Goal: Check status: Check status

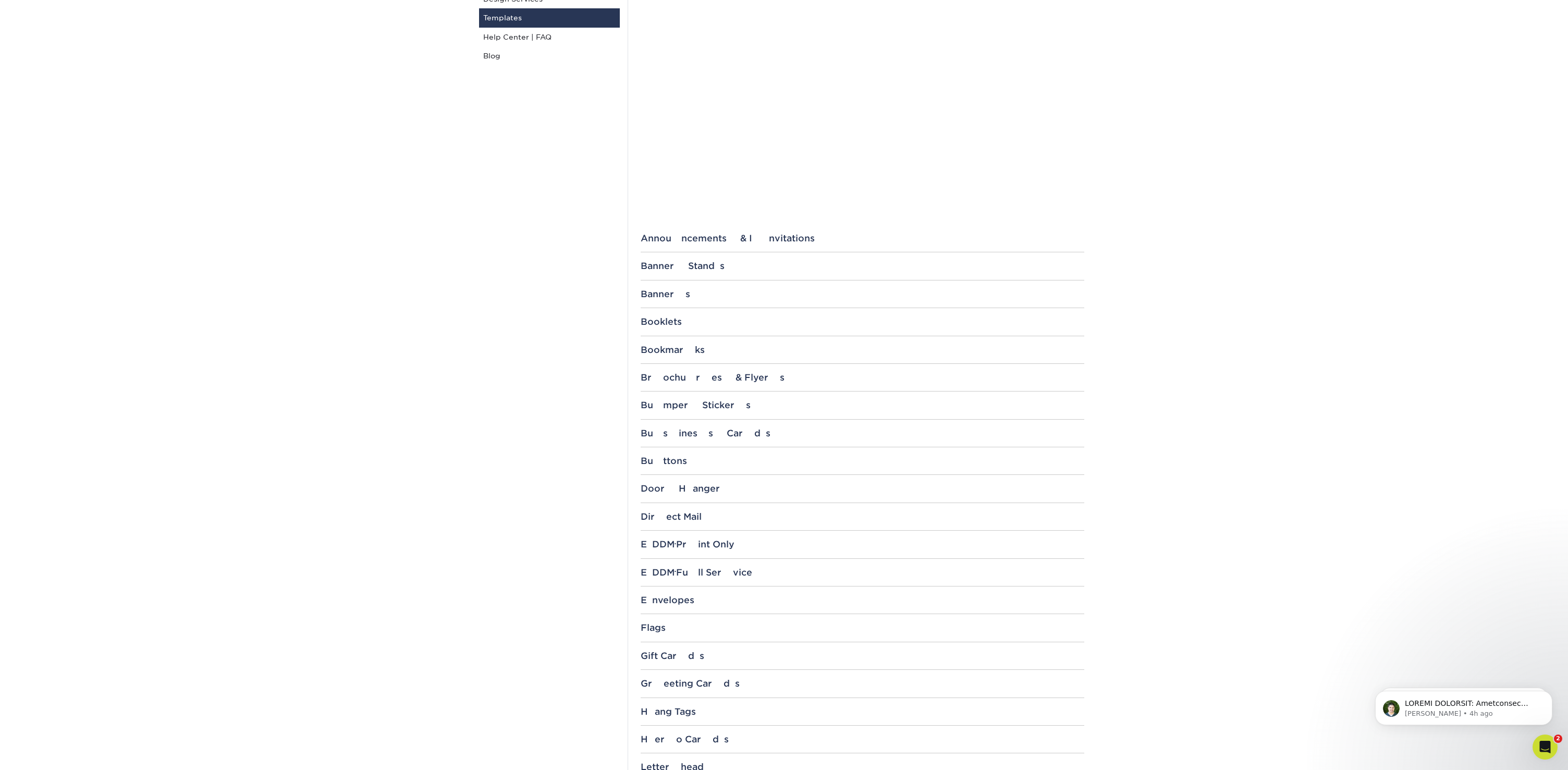
scroll to position [218, 0]
click at [659, 427] on div "Business Cards" at bounding box center [862, 432] width 444 height 10
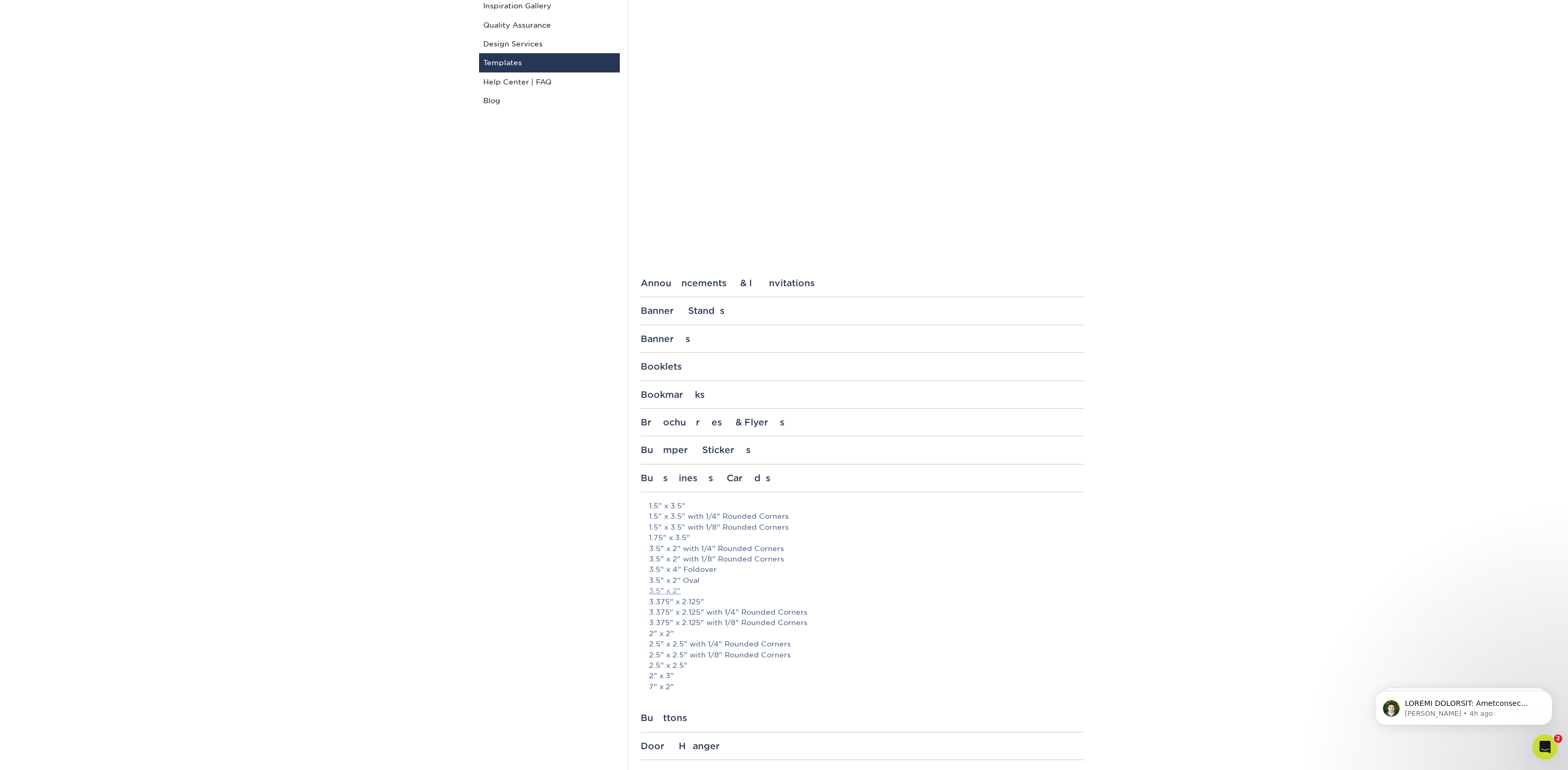
scroll to position [178, 0]
click at [668, 582] on link "3.5" x 2"" at bounding box center [665, 585] width 32 height 9
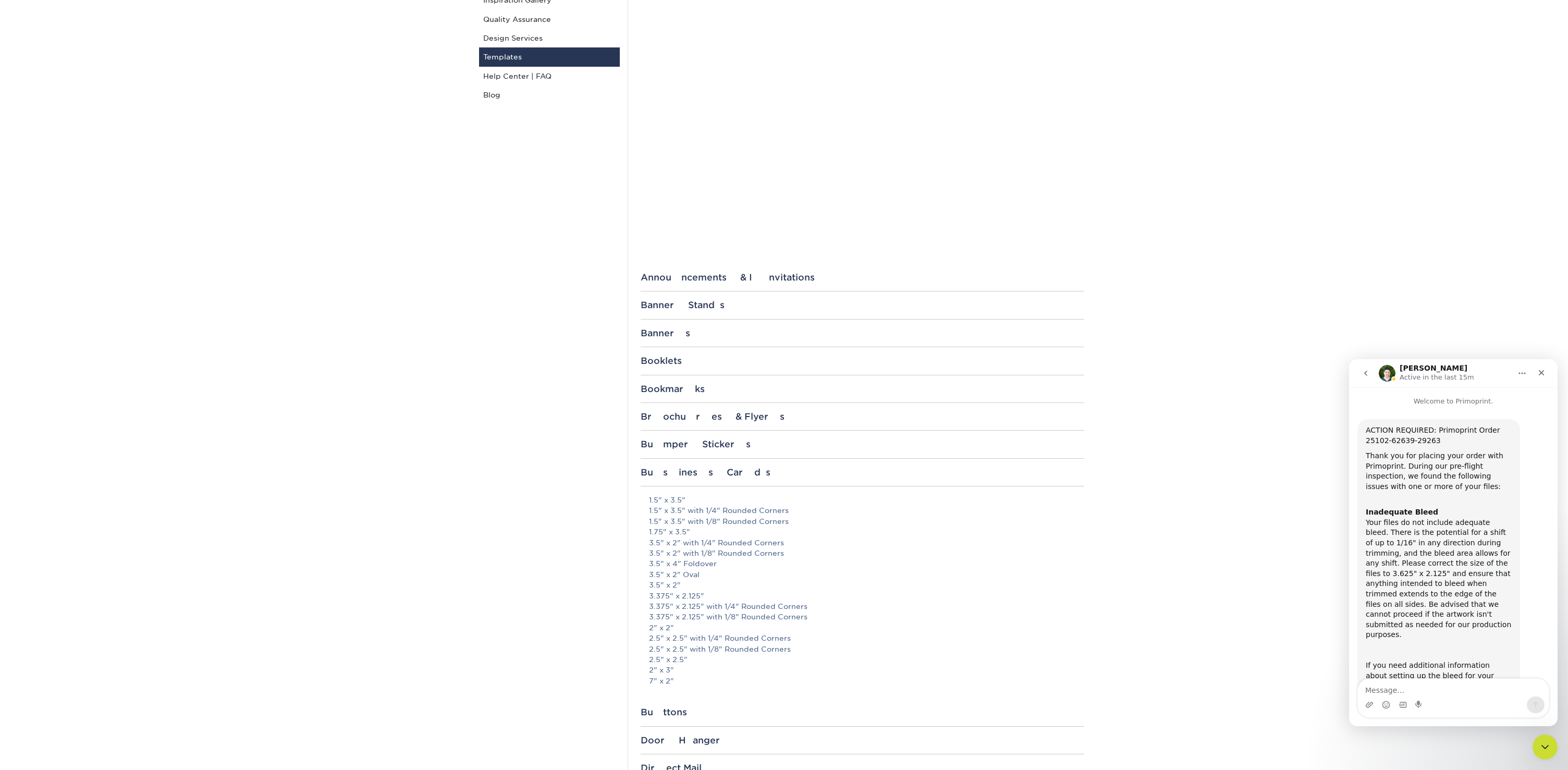
scroll to position [227, 0]
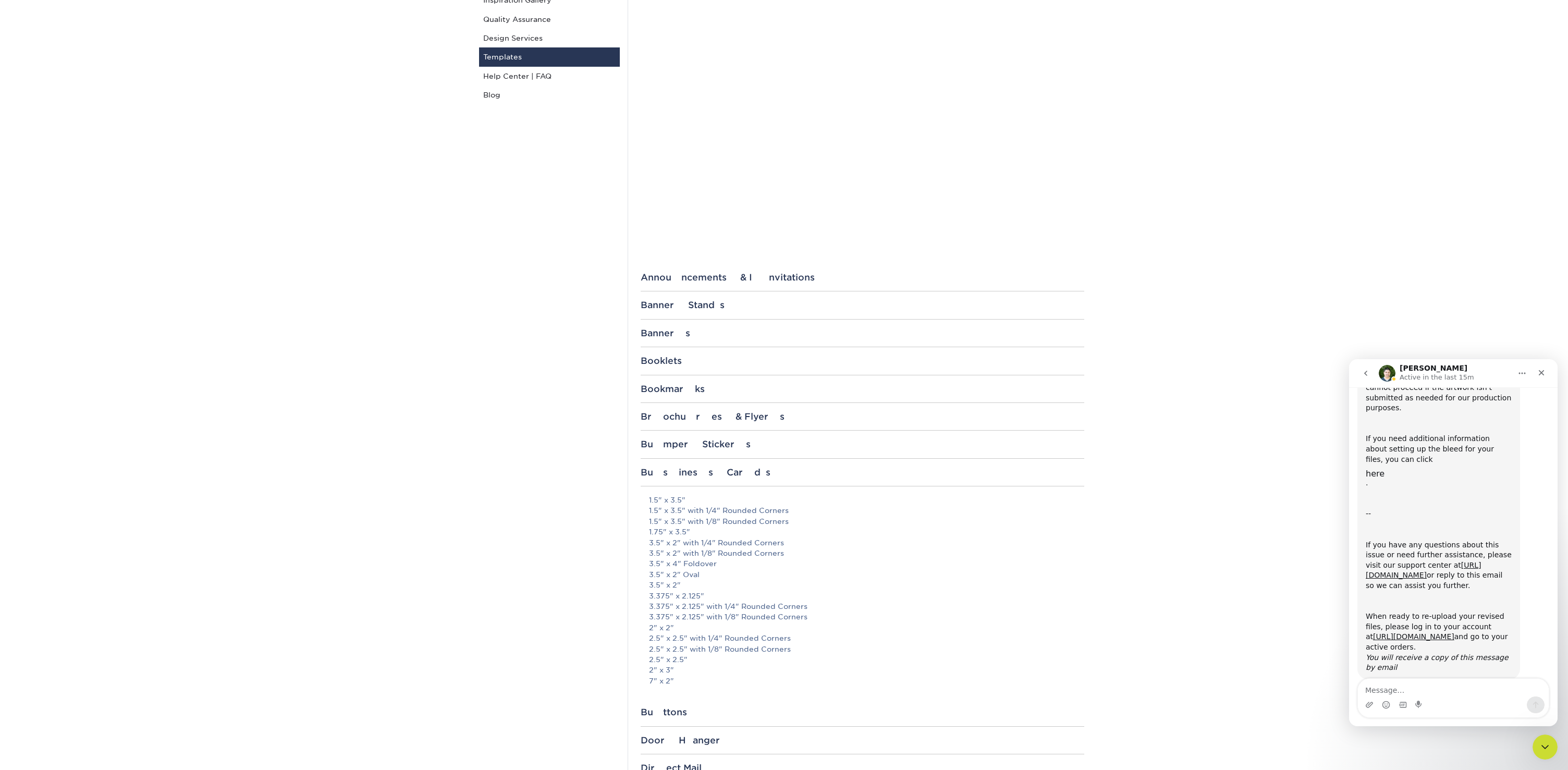
click at [1368, 325] on section "Templates Instagram Facebook Twitter Templates Contact Custom Orders Sample Req…" at bounding box center [784, 680] width 1568 height 1583
click at [1311, 230] on section "Templates Instagram Facebook Twitter Templates Contact Custom Orders Sample Req…" at bounding box center [784, 680] width 1568 height 1583
click at [1538, 373] on icon "Close" at bounding box center [1541, 373] width 9 height 9
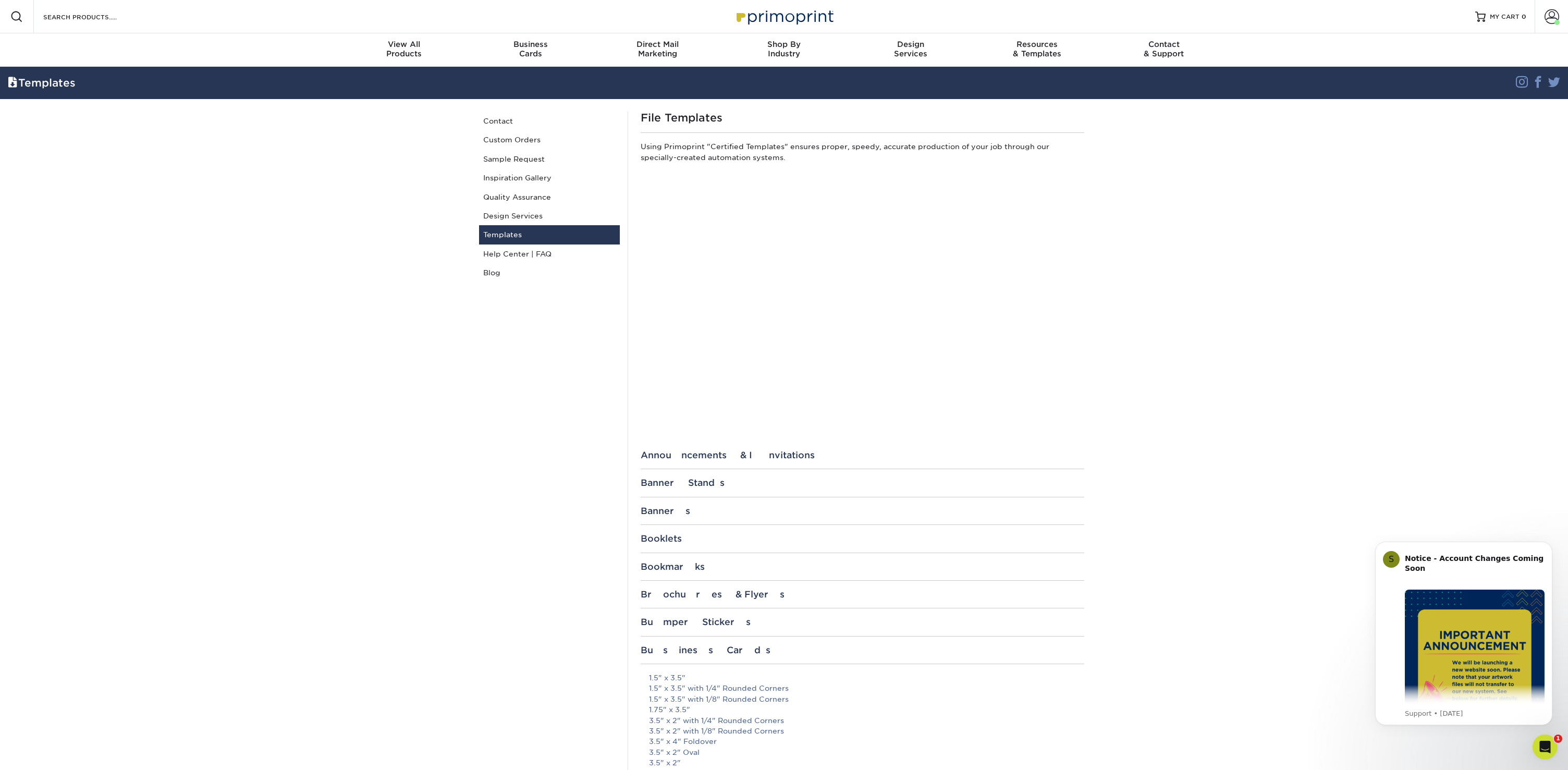
scroll to position [0, 0]
click at [1550, 20] on span at bounding box center [1552, 16] width 14 height 14
click at [1479, 89] on link "Account Dashboard" at bounding box center [1490, 96] width 131 height 14
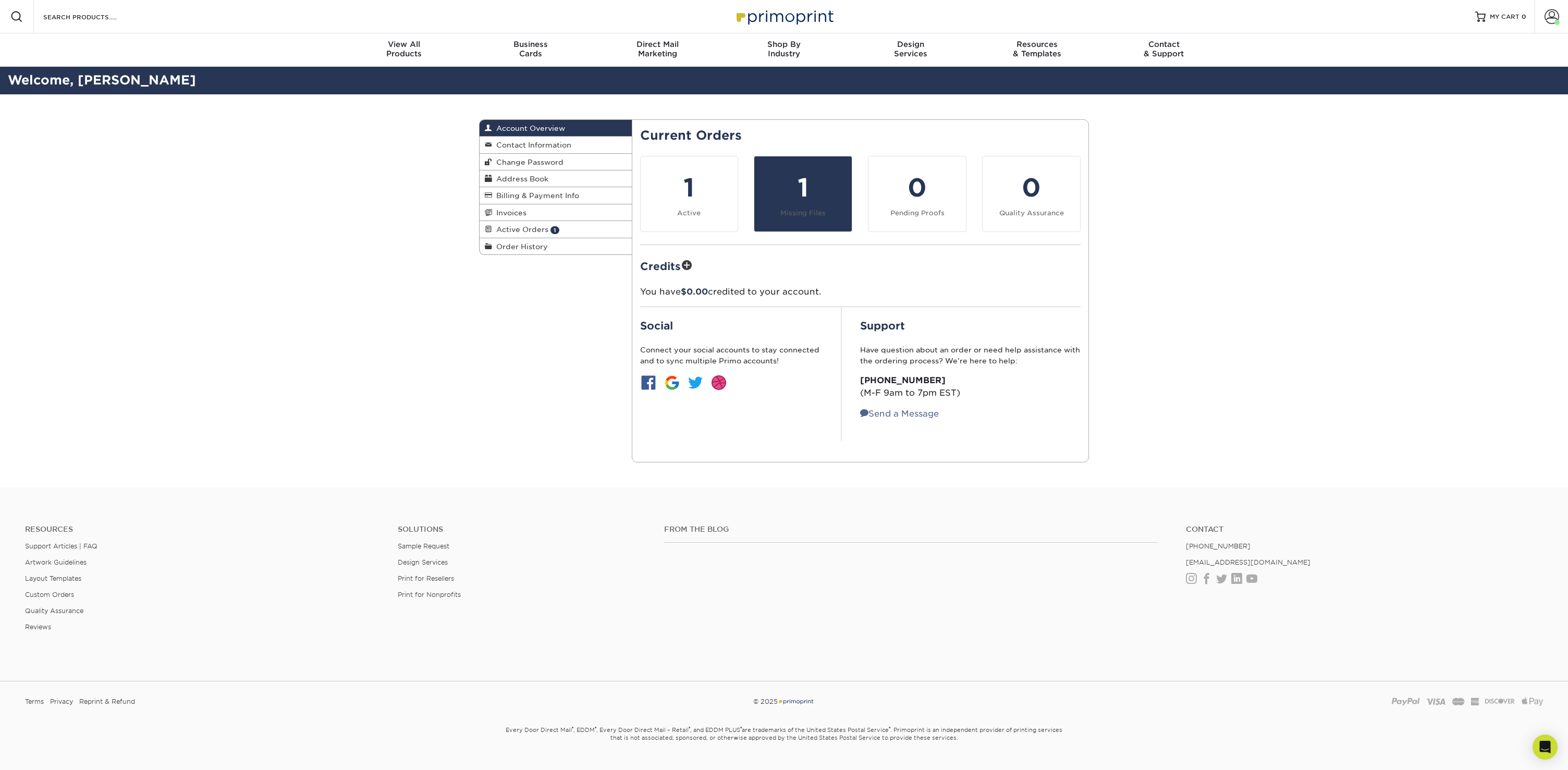
click at [796, 211] on small "Missing Files" at bounding box center [802, 213] width 45 height 8
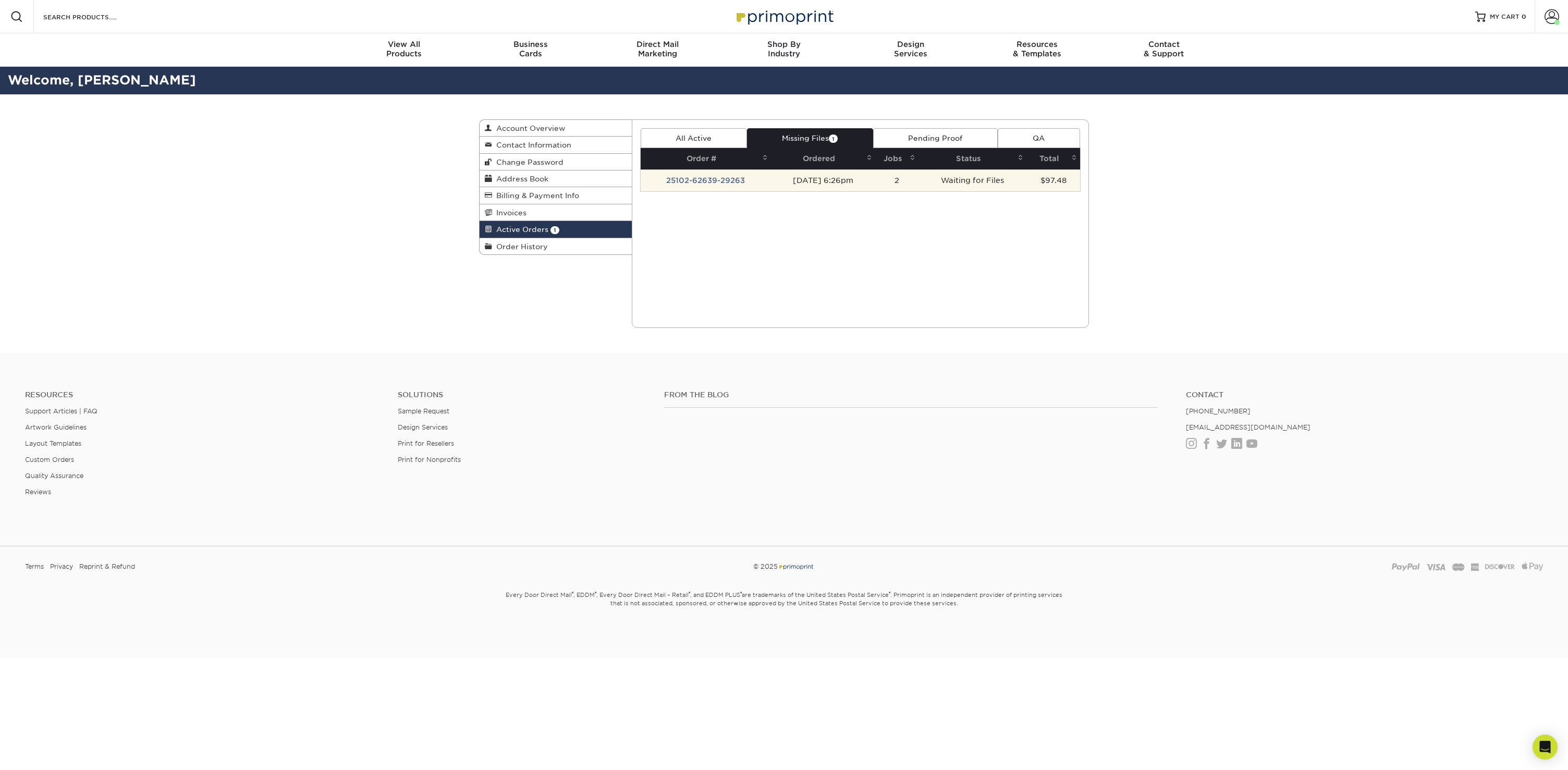
click at [725, 183] on td "25102-62639-29263" at bounding box center [706, 180] width 131 height 22
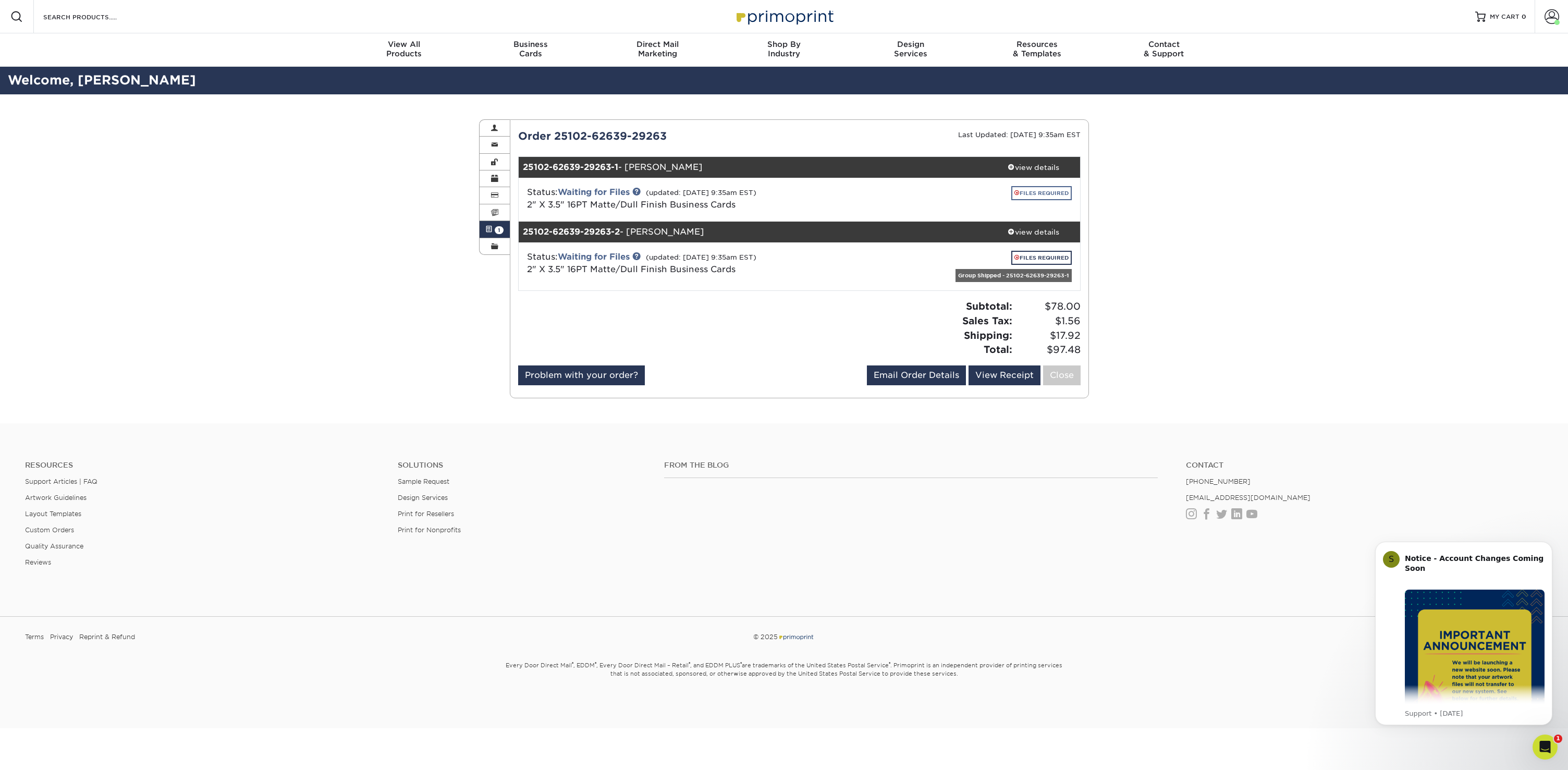
click at [1031, 193] on link "FILES REQUIRED" at bounding box center [1042, 193] width 60 height 14
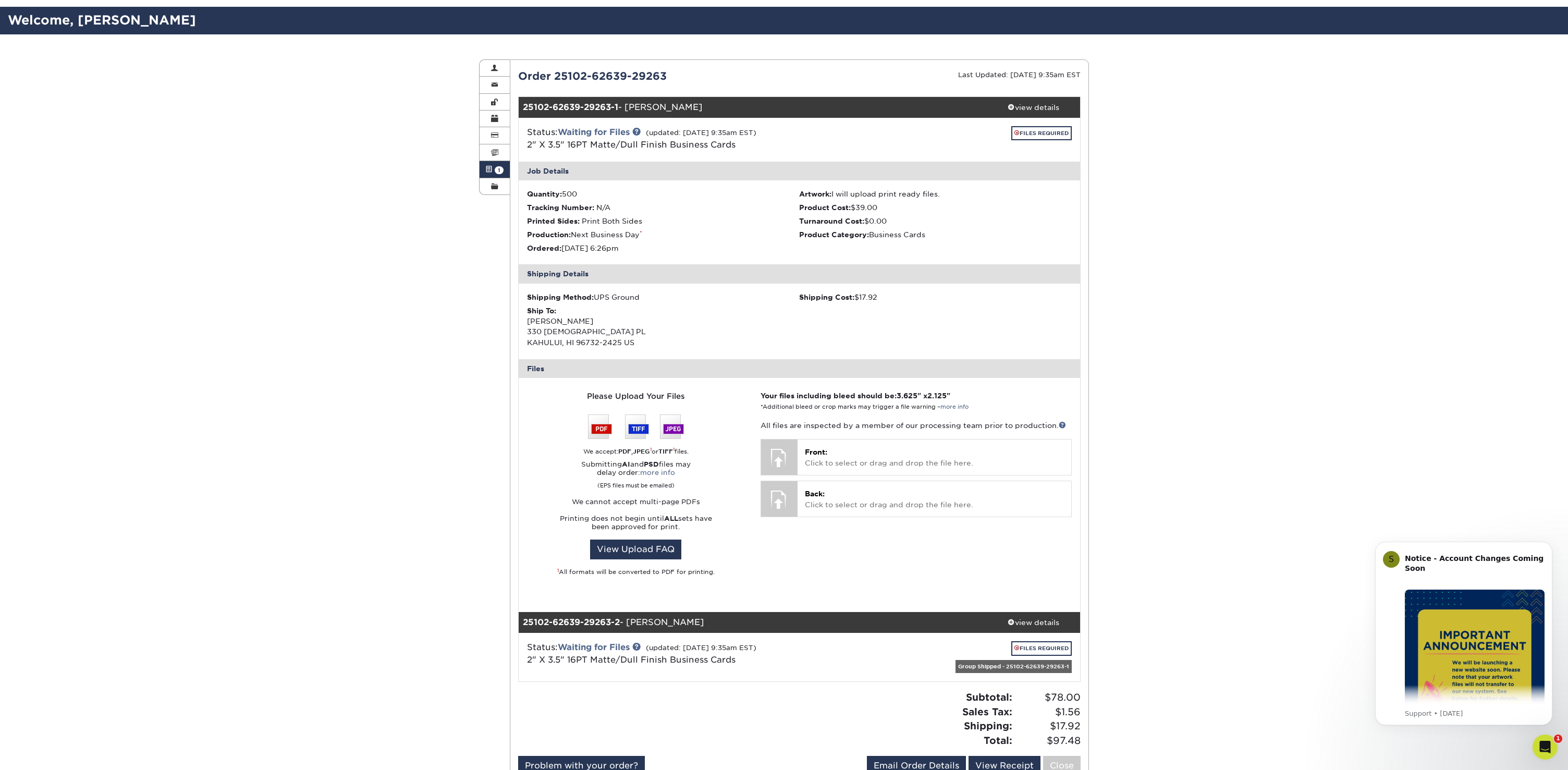
scroll to position [62, 0]
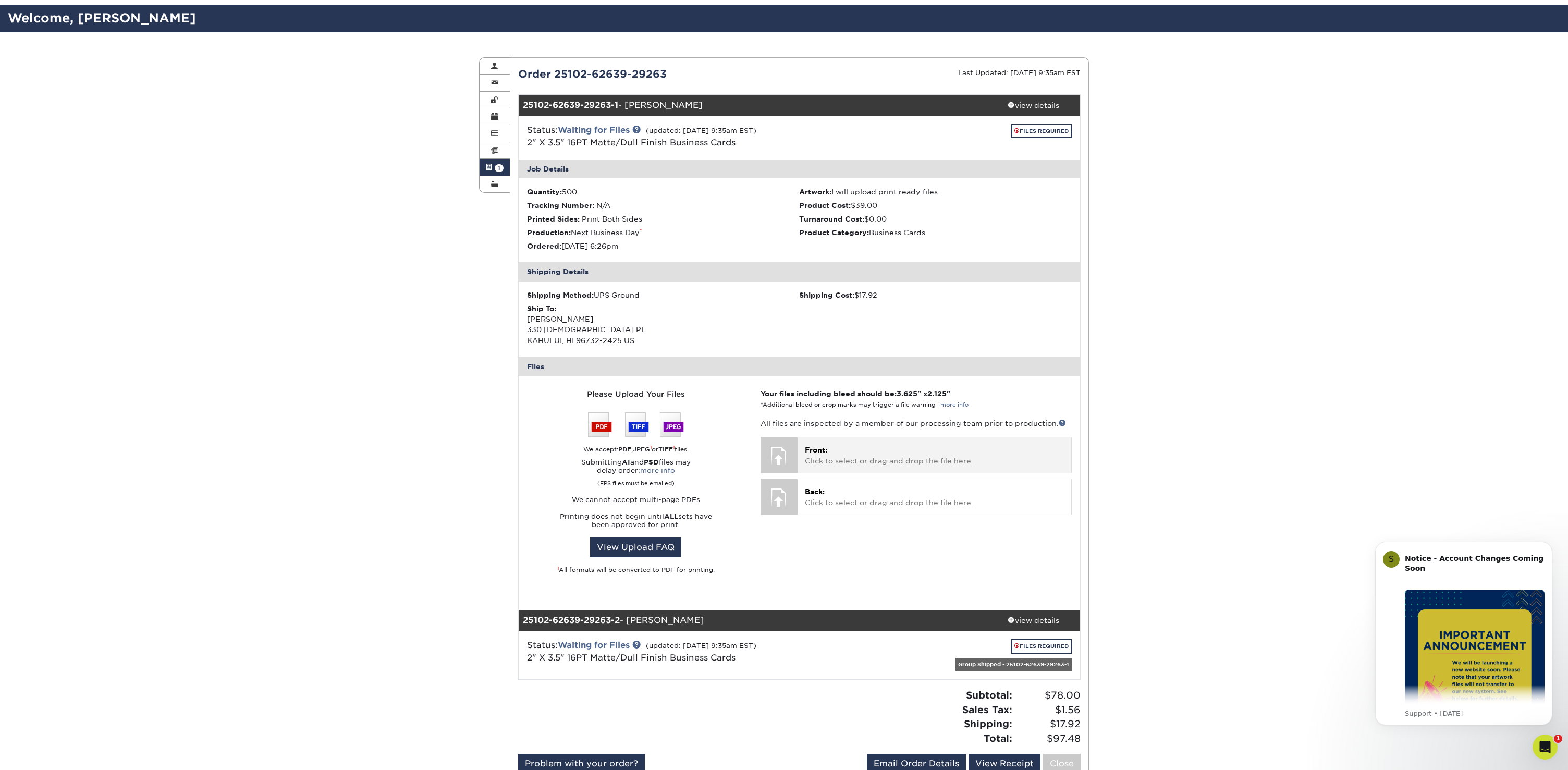
click at [785, 452] on div at bounding box center [779, 456] width 37 height 37
click at [772, 450] on div at bounding box center [779, 456] width 37 height 37
click at [789, 449] on div at bounding box center [779, 456] width 37 height 37
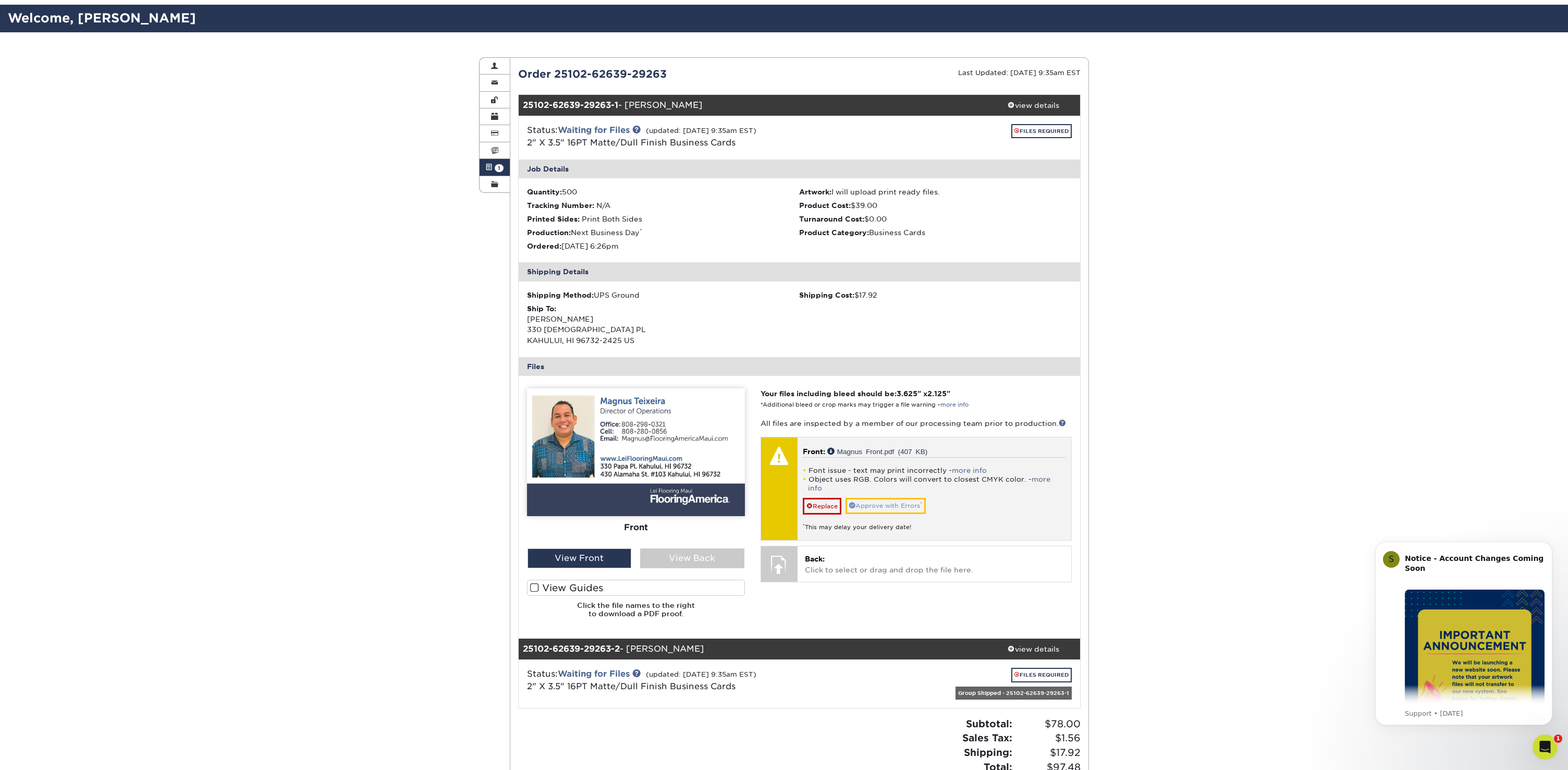
click at [882, 498] on link "Approve with Errors *" at bounding box center [886, 506] width 80 height 16
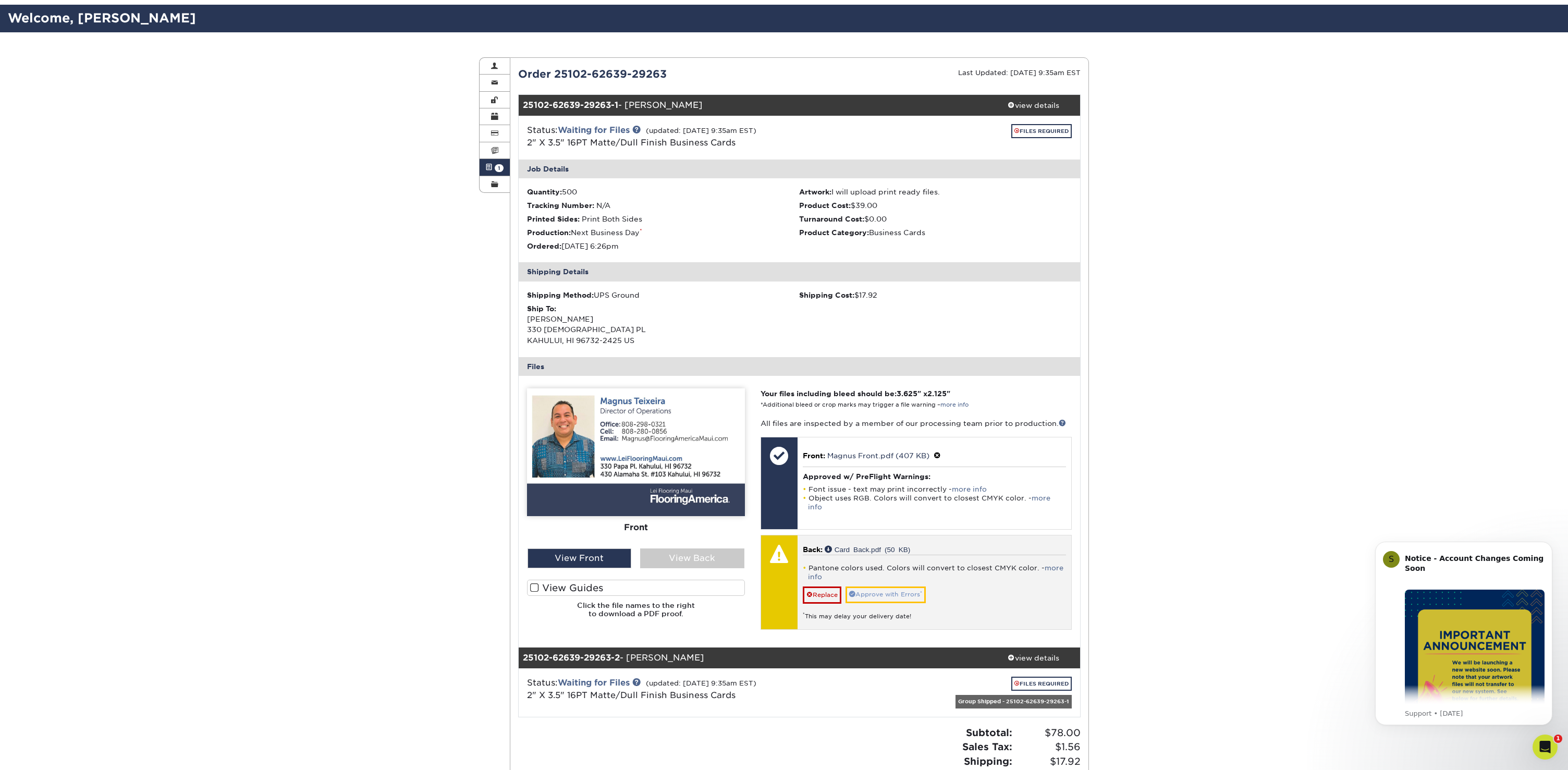
click at [911, 587] on link "Approve with Errors *" at bounding box center [886, 595] width 80 height 16
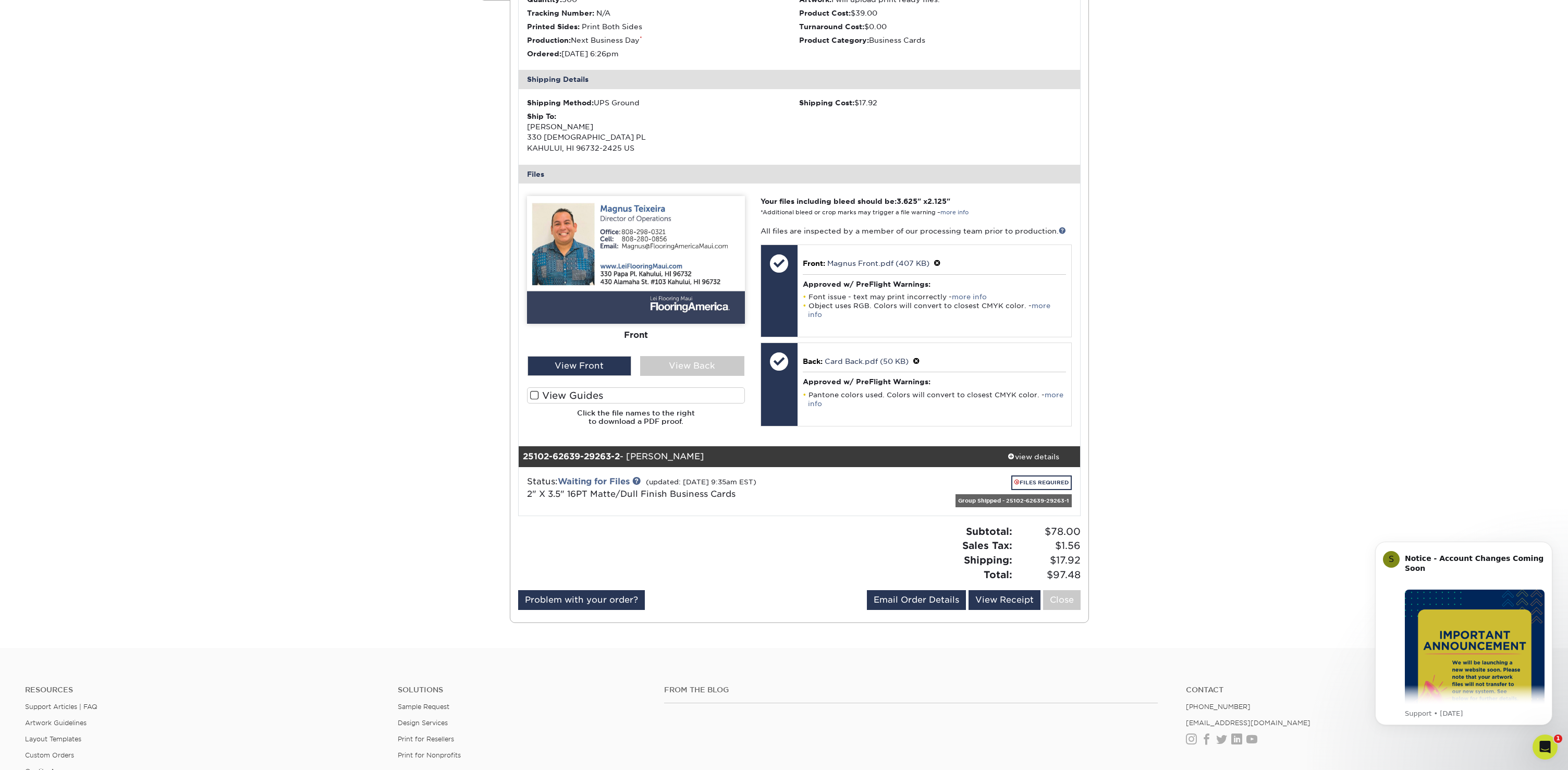
scroll to position [258, 0]
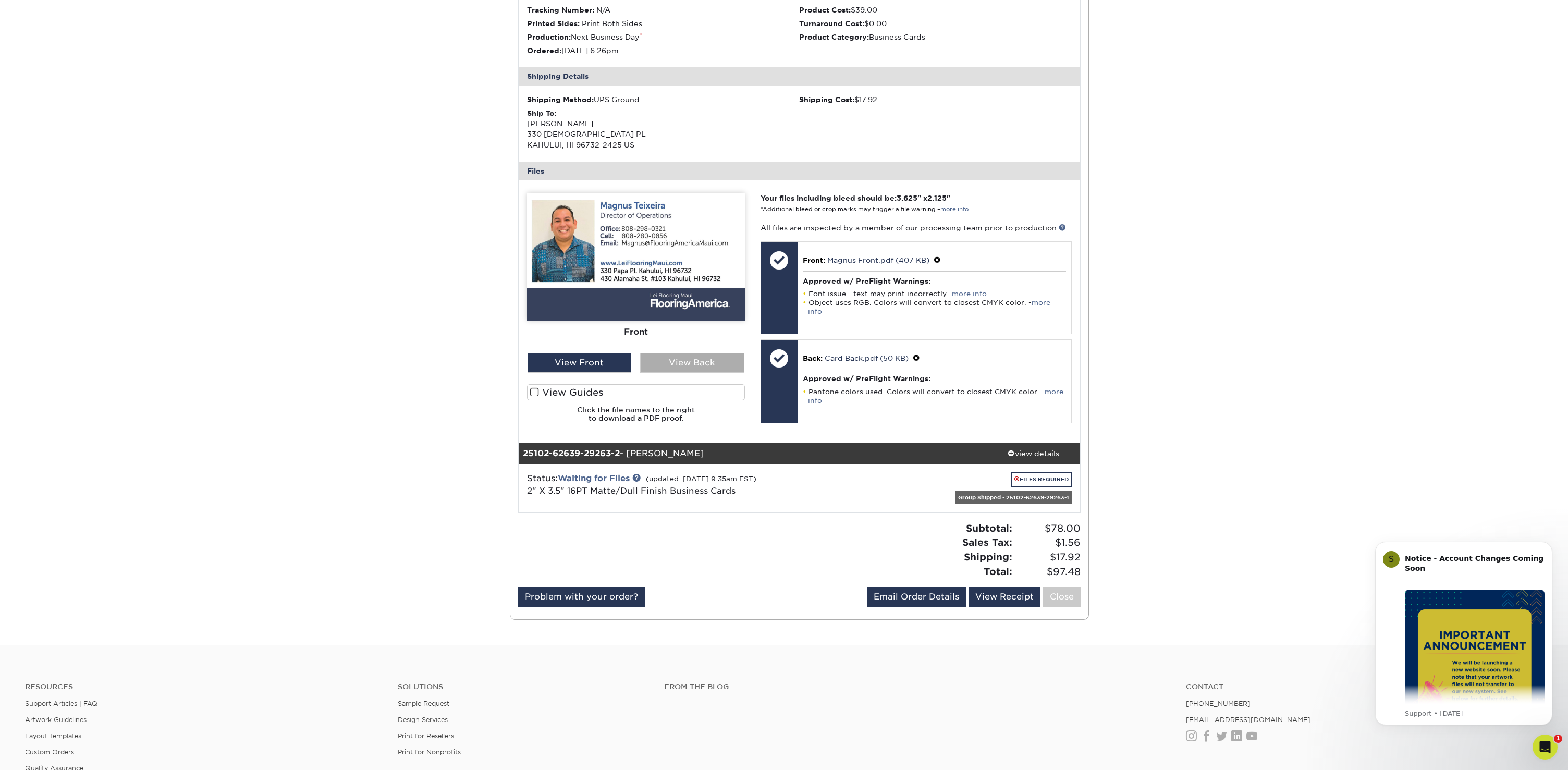
click at [695, 359] on div "View Back" at bounding box center [692, 363] width 104 height 20
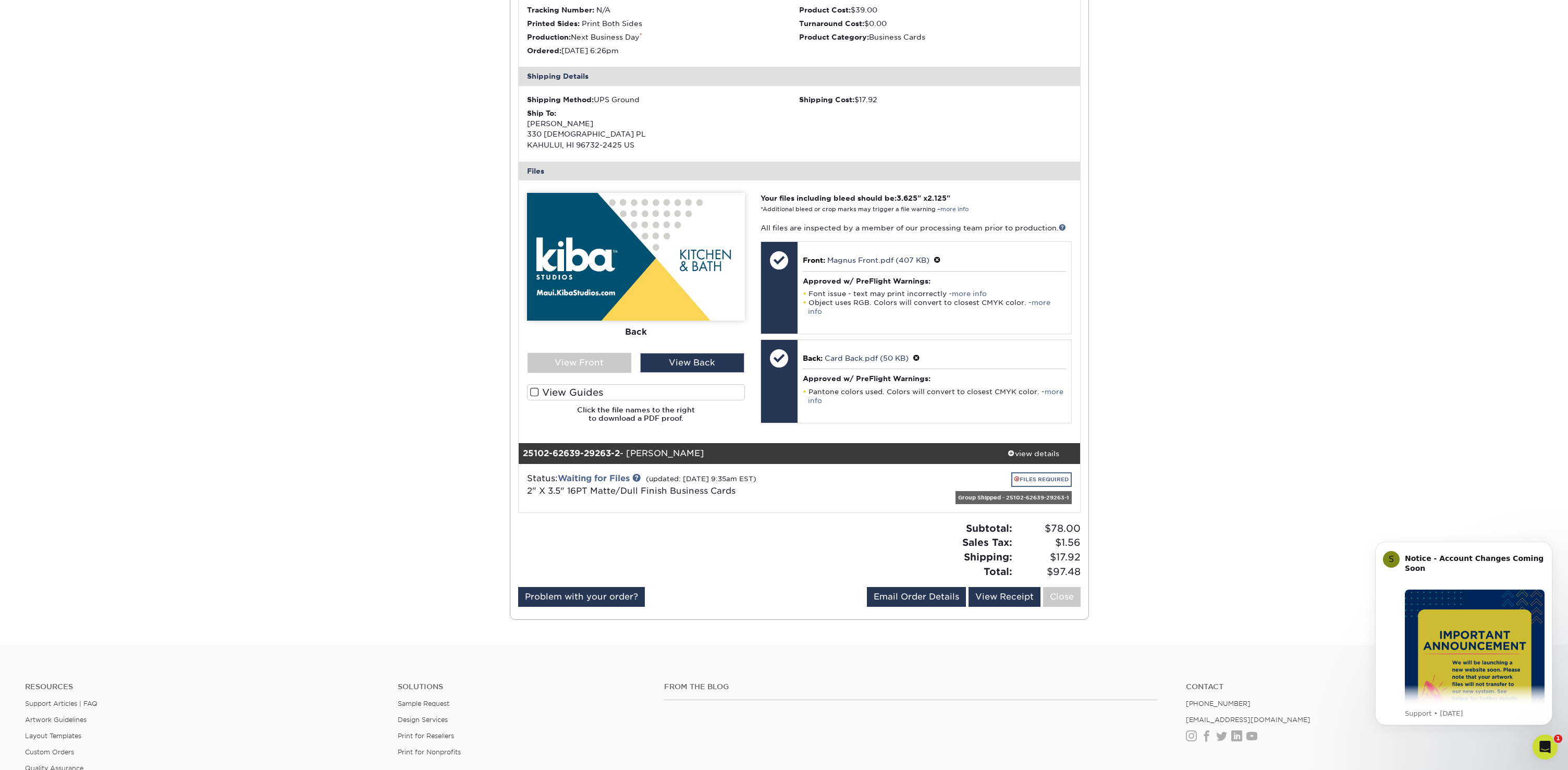
click at [1034, 479] on link "FILES REQUIRED" at bounding box center [1042, 479] width 60 height 14
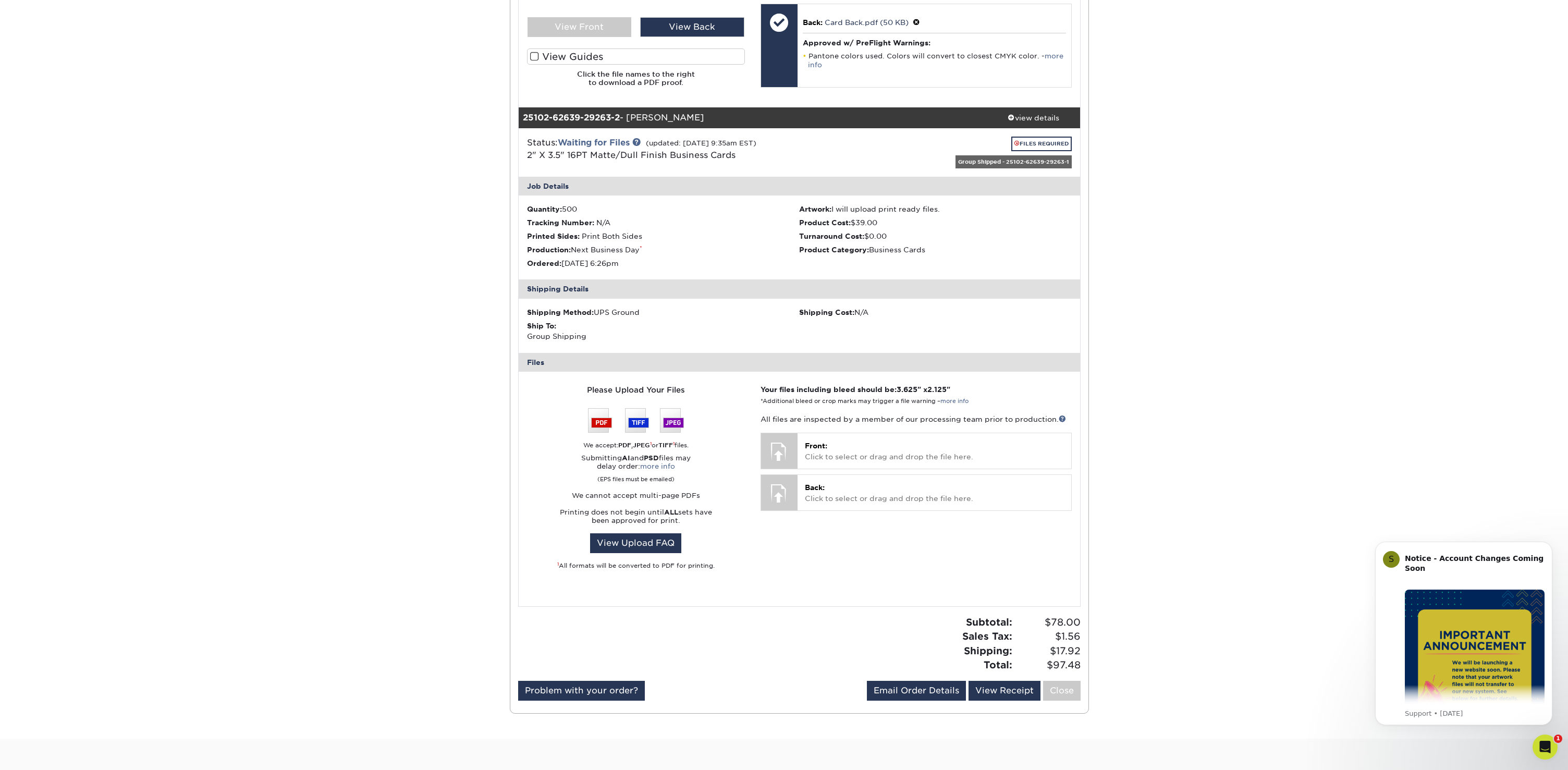
scroll to position [610, 0]
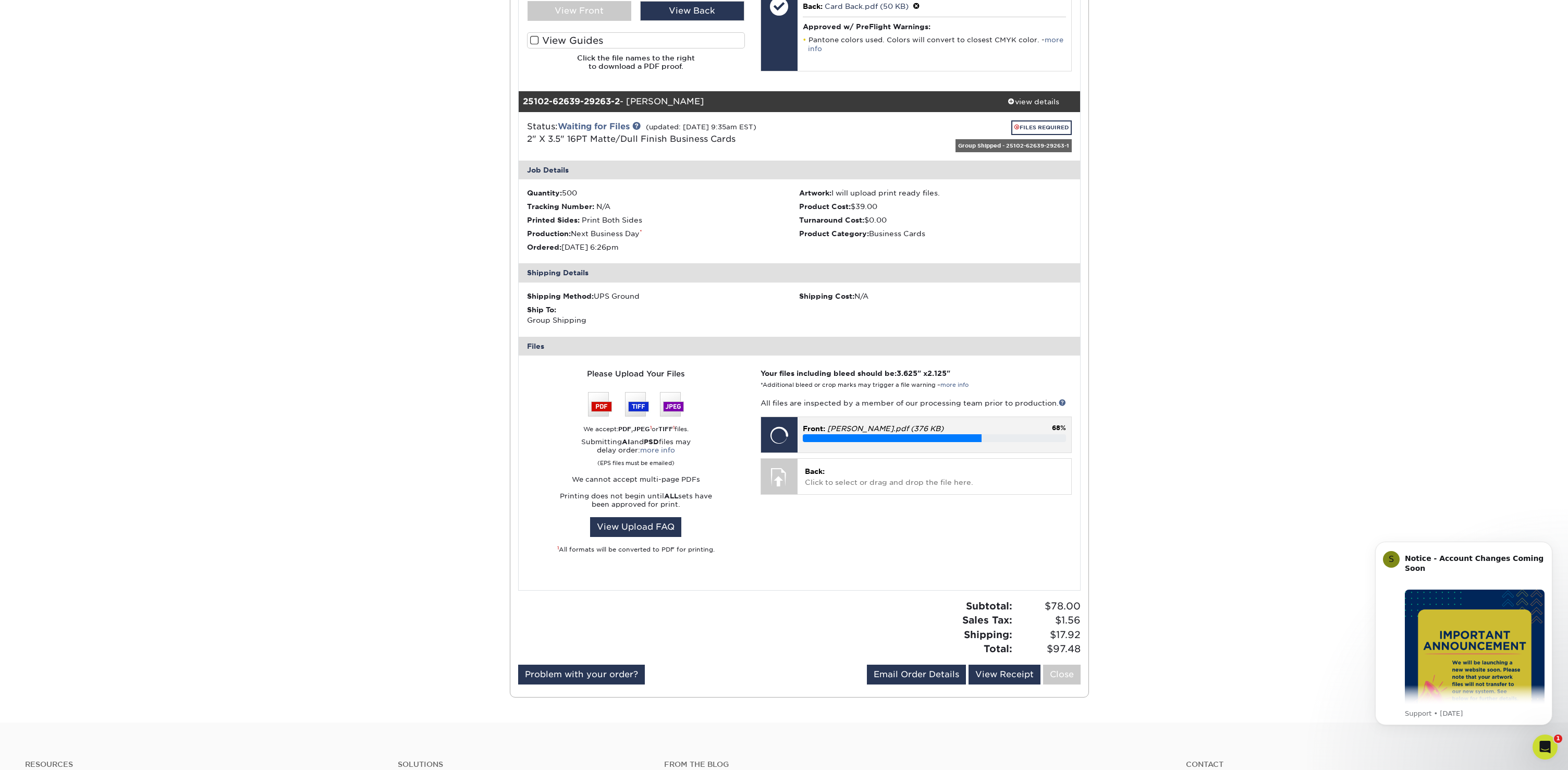
click at [929, 424] on p "Front: [PERSON_NAME].pdf (376 KB)" at bounding box center [935, 429] width 264 height 10
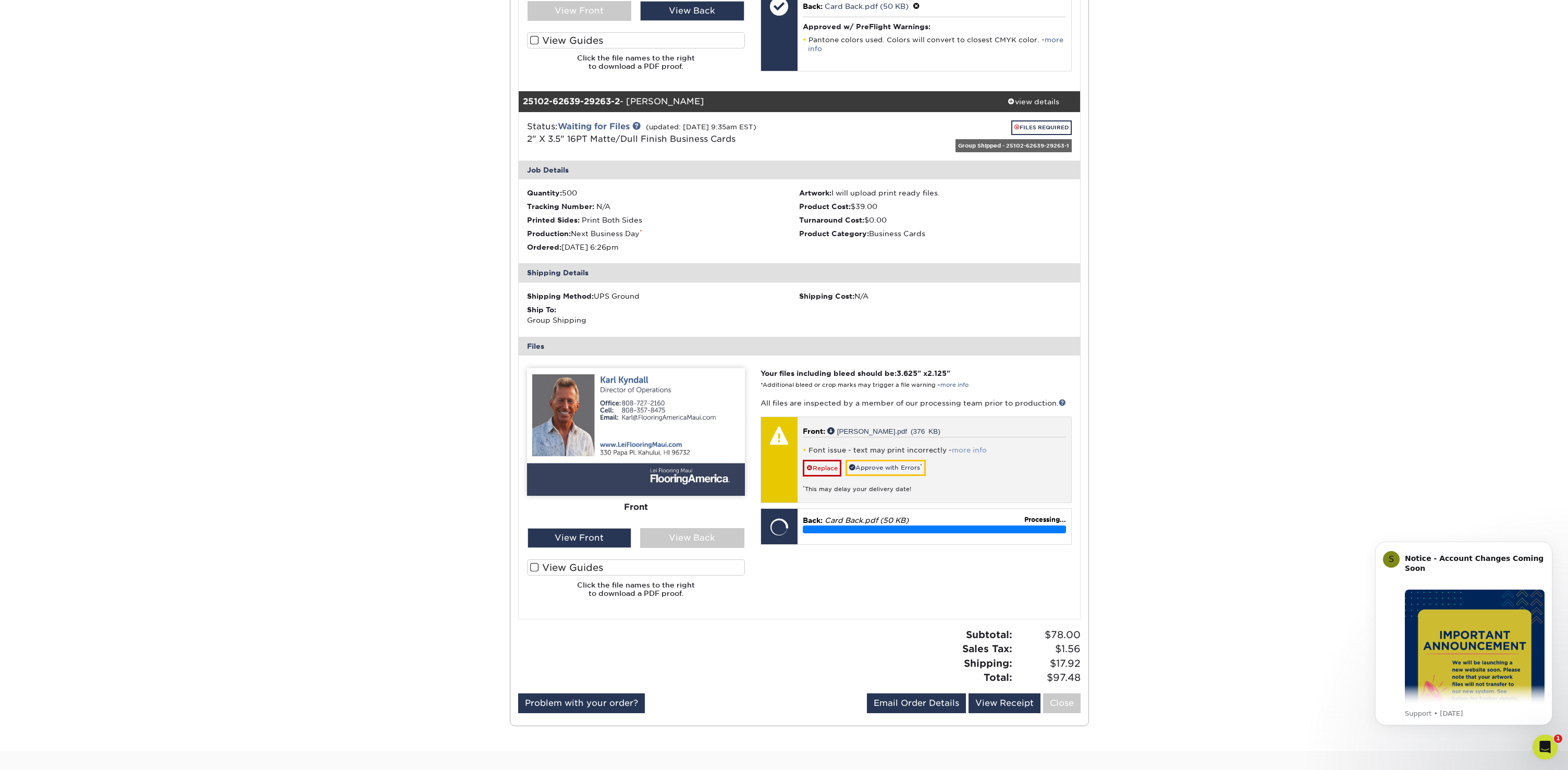
click at [960, 447] on link "more info" at bounding box center [969, 451] width 35 height 8
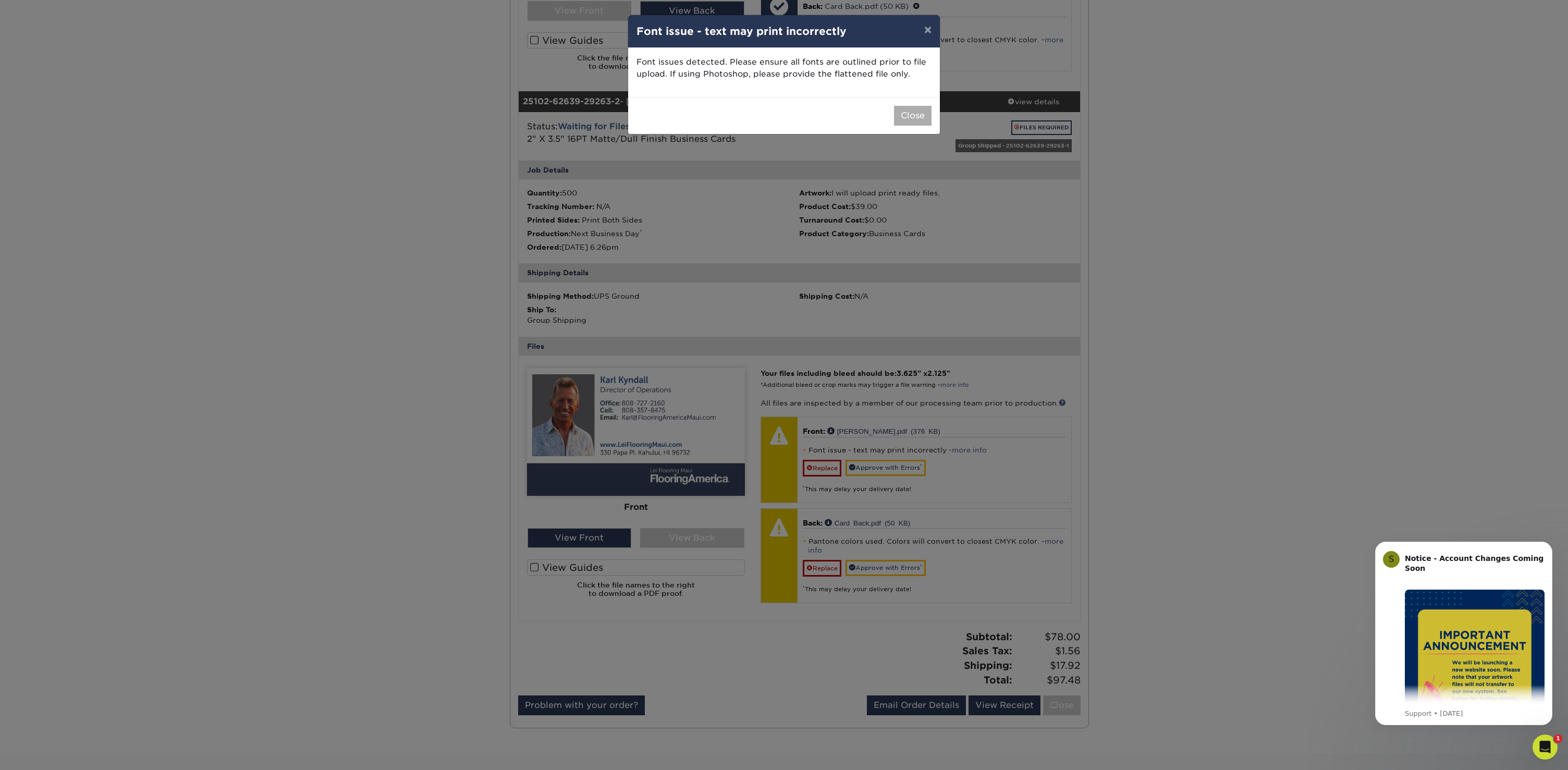
click at [917, 119] on button "Close" at bounding box center [912, 115] width 37 height 20
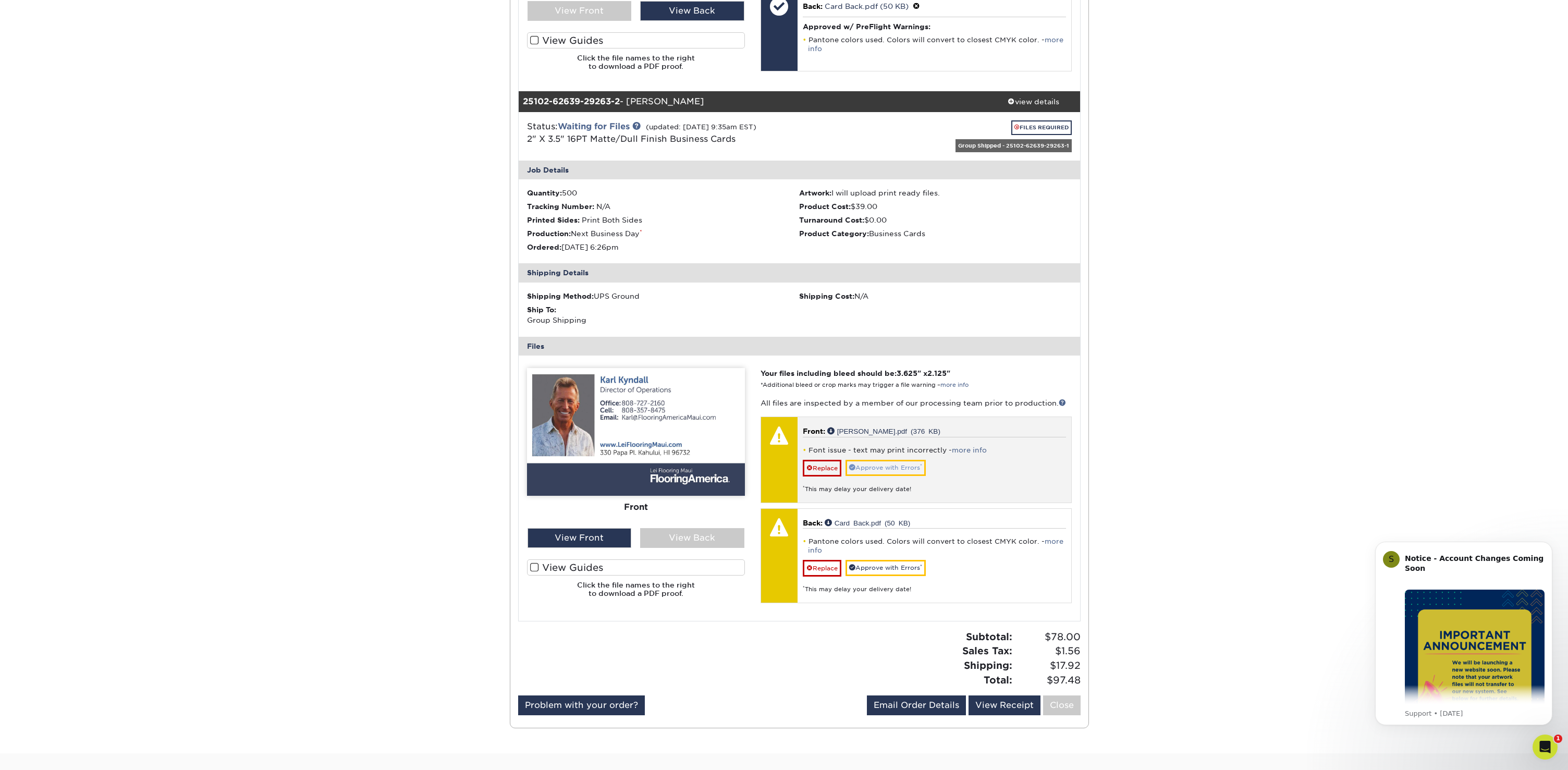
click at [874, 460] on link "Approve with Errors *" at bounding box center [886, 468] width 80 height 16
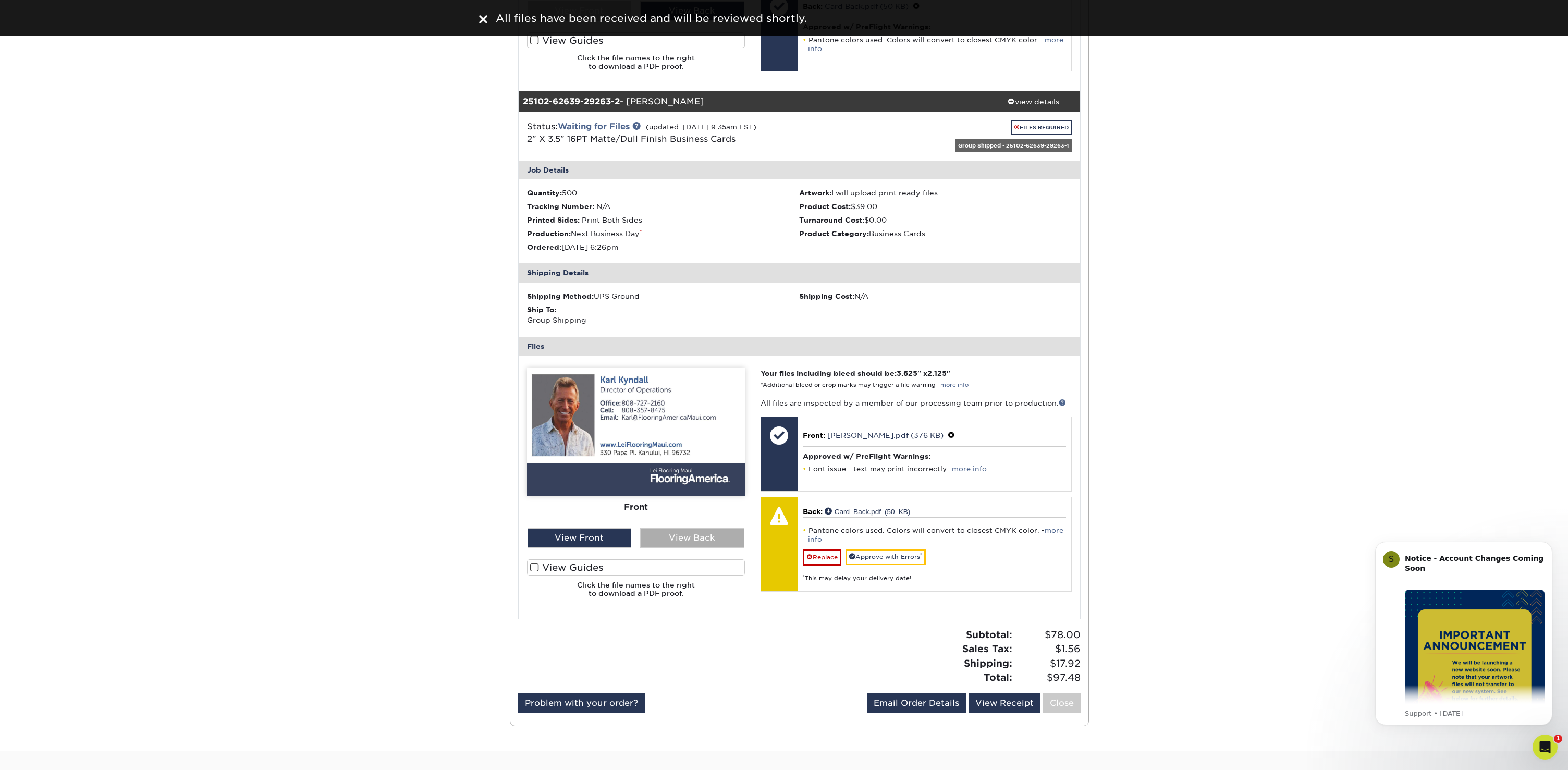
click at [690, 535] on div "View Back" at bounding box center [692, 538] width 104 height 20
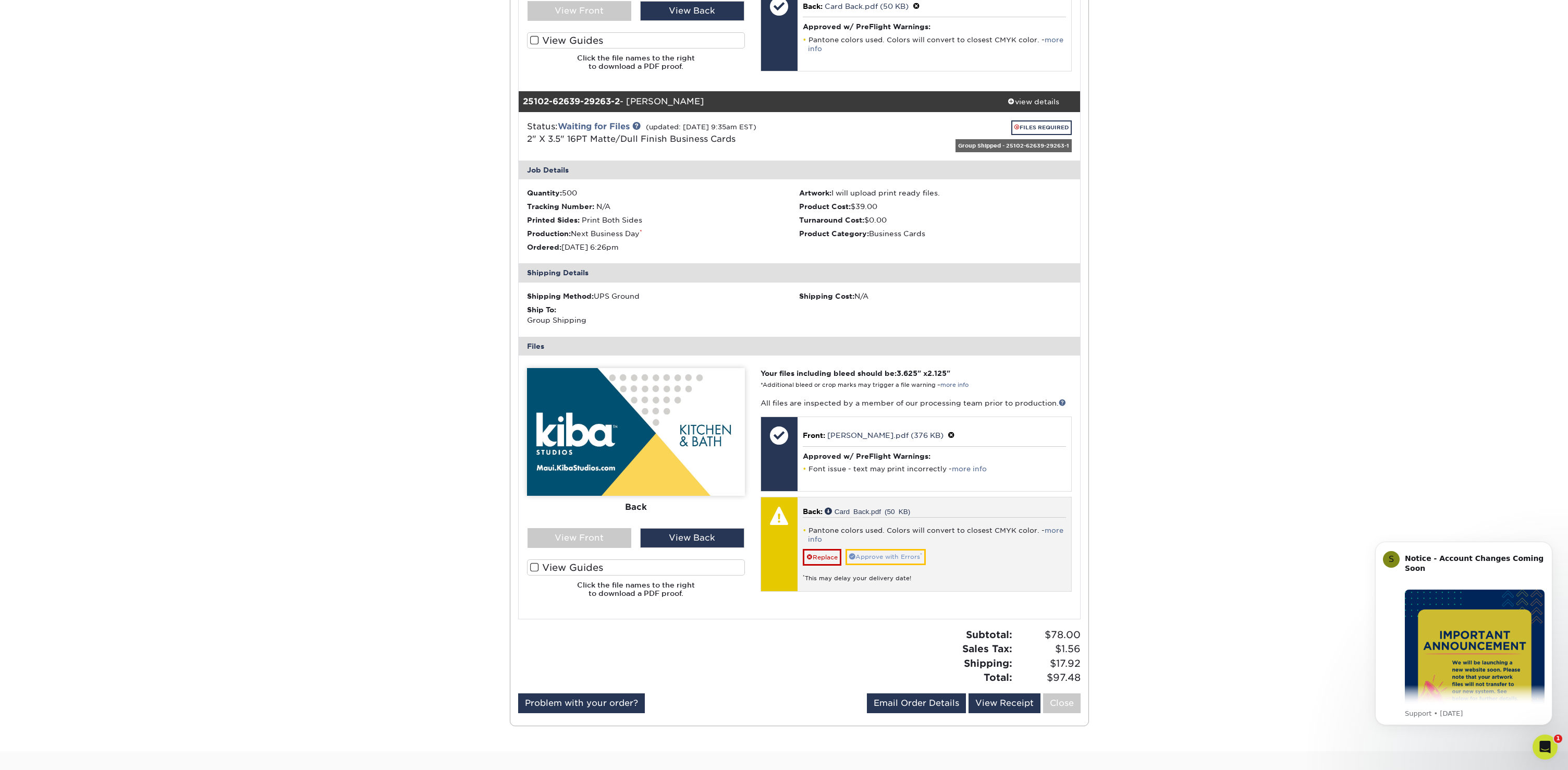
click at [882, 551] on link "Approve with Errors *" at bounding box center [886, 557] width 80 height 16
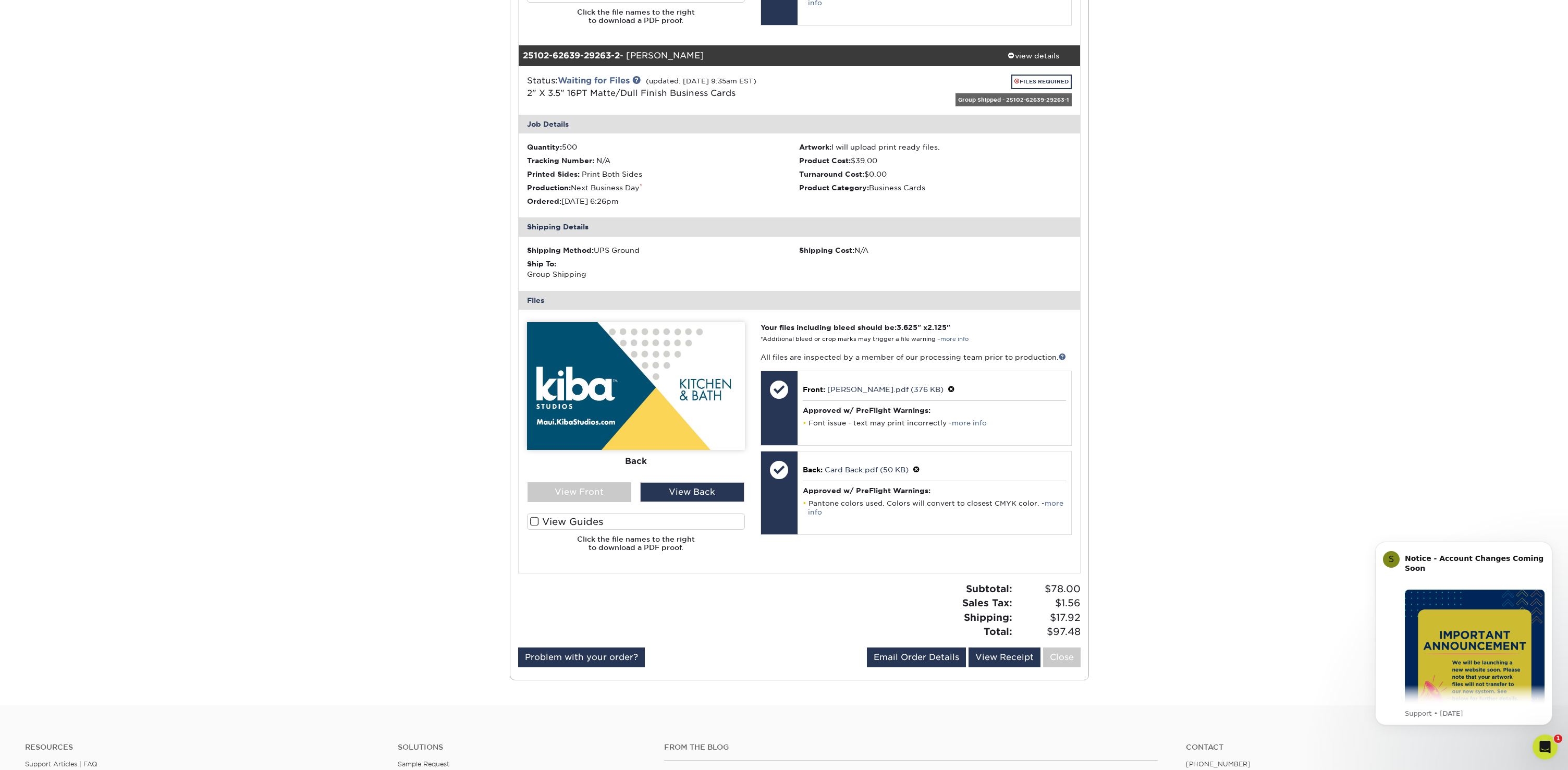
scroll to position [658, 0]
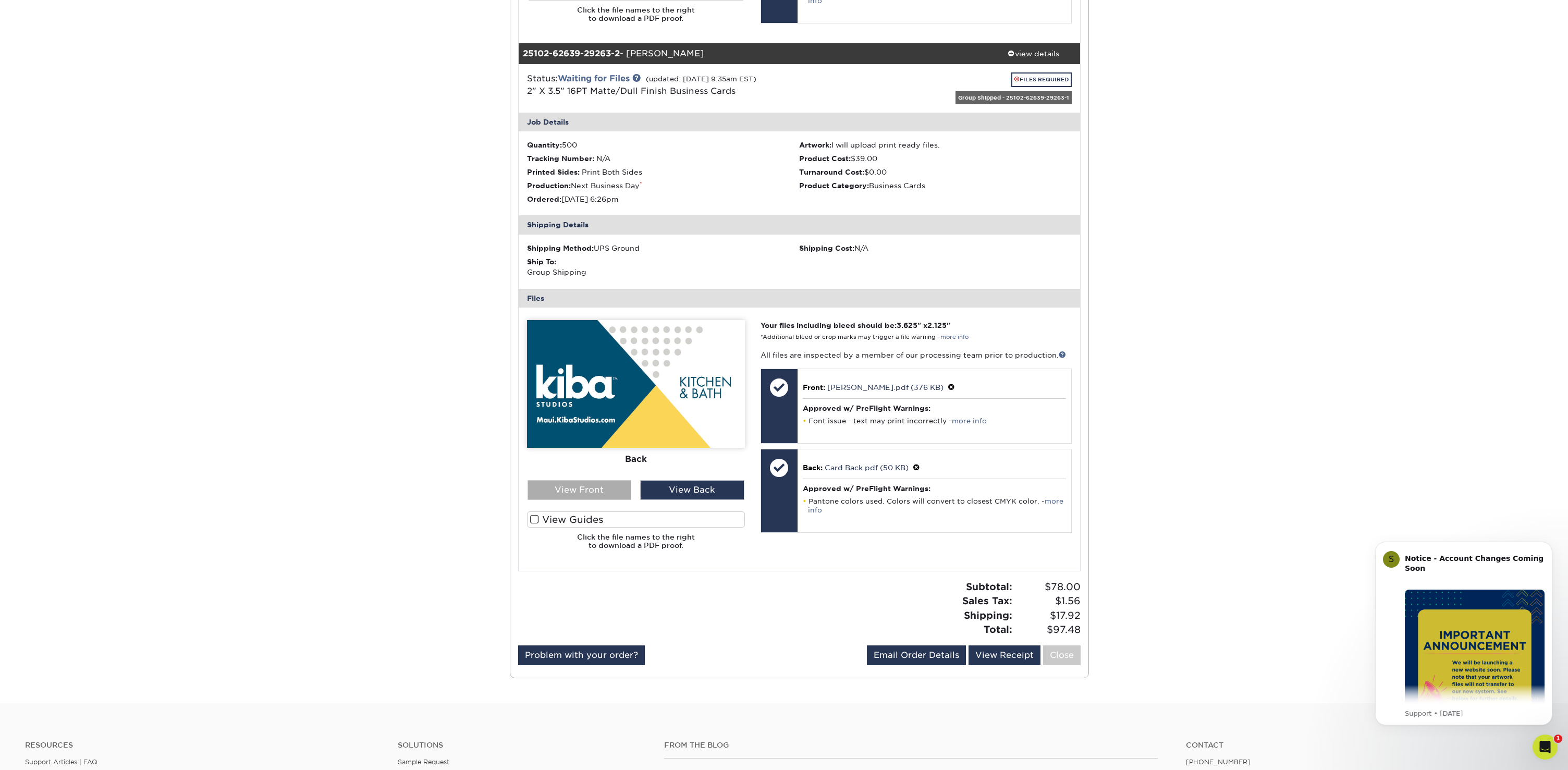
click at [583, 485] on div "View Front" at bounding box center [579, 490] width 104 height 20
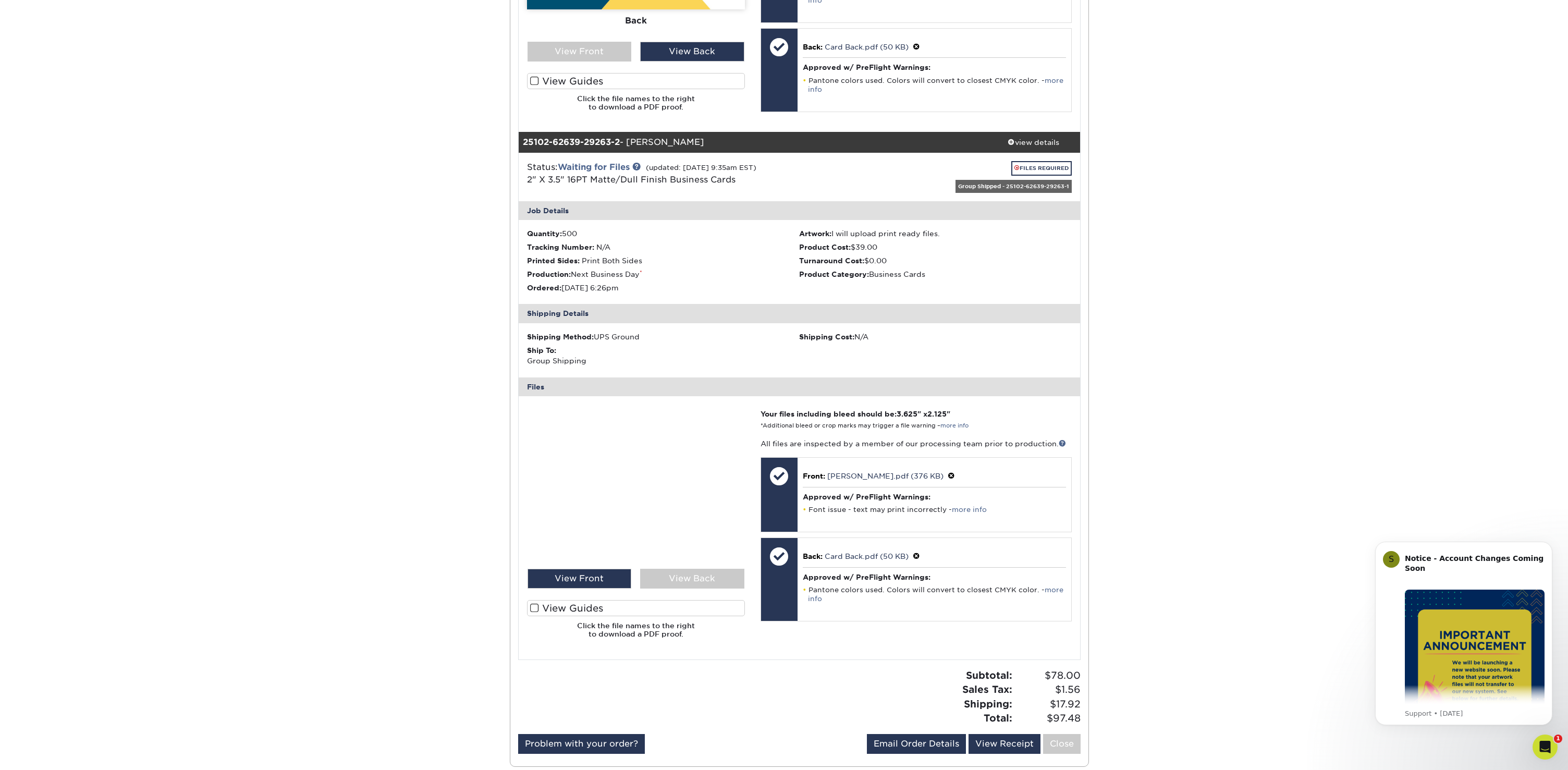
scroll to position [570, 0]
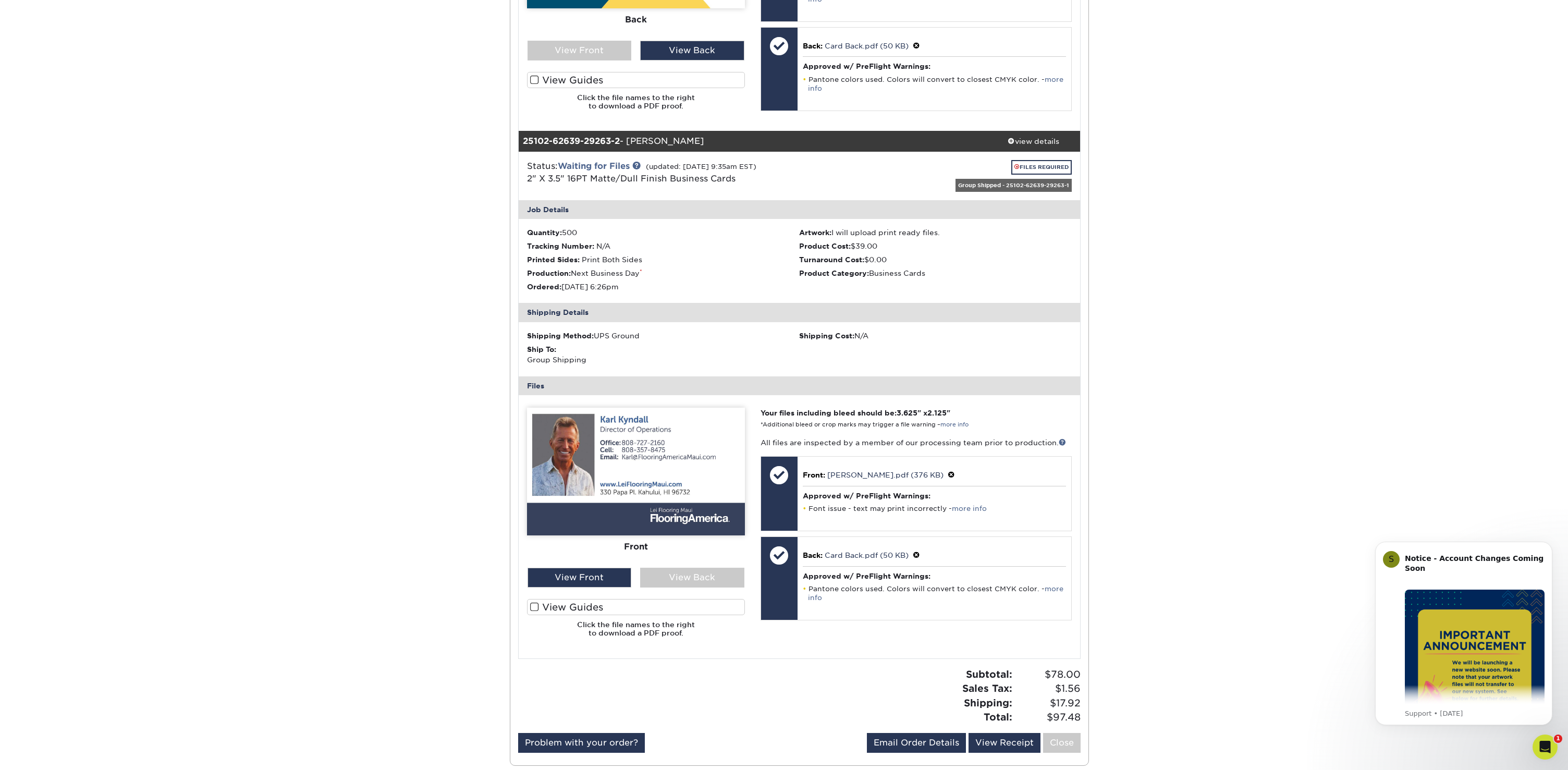
click at [1233, 521] on div "Active Orders Account Overview Contact Information Change Password Address Book…" at bounding box center [784, 157] width 1568 height 1266
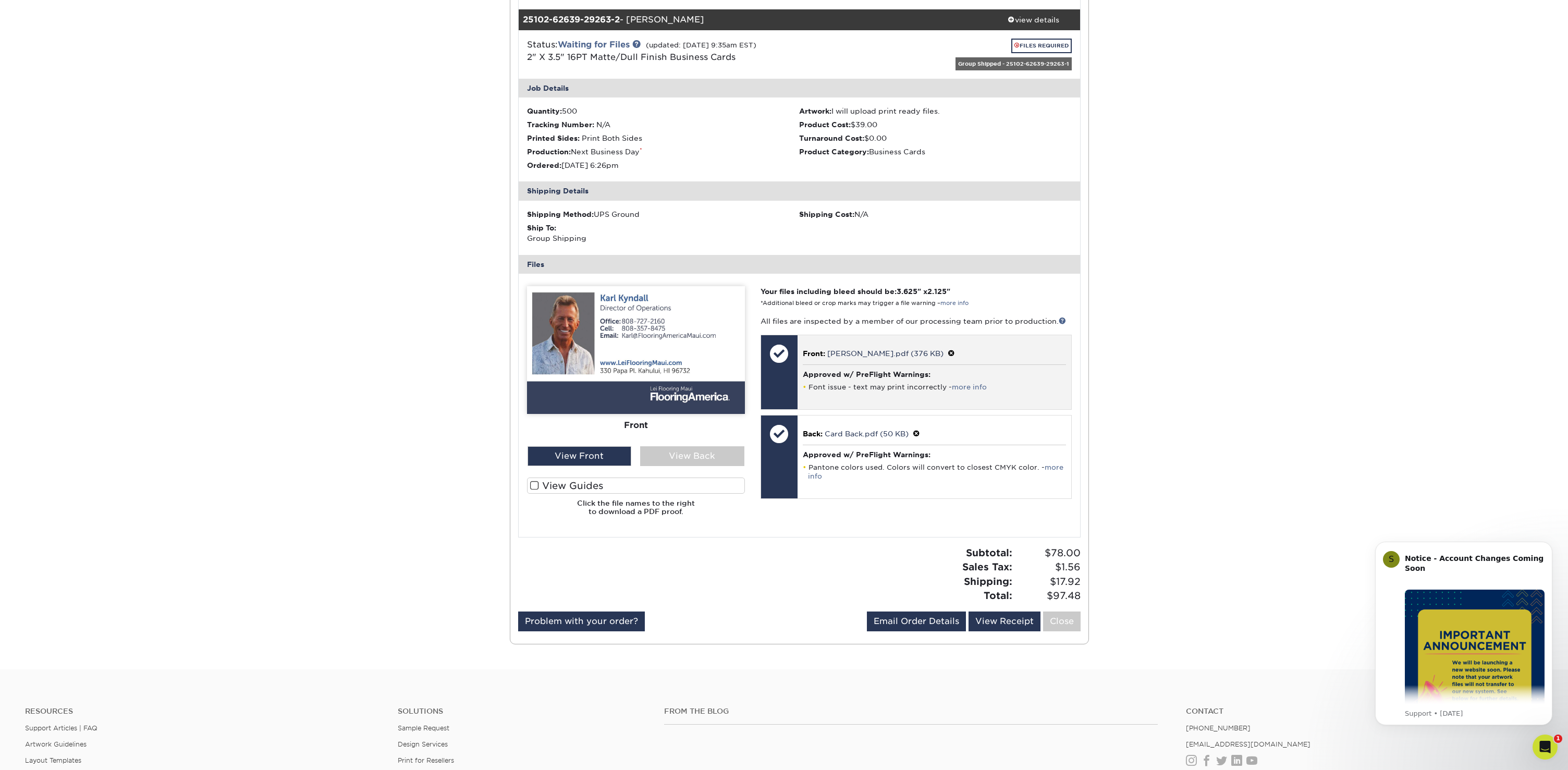
scroll to position [693, 0]
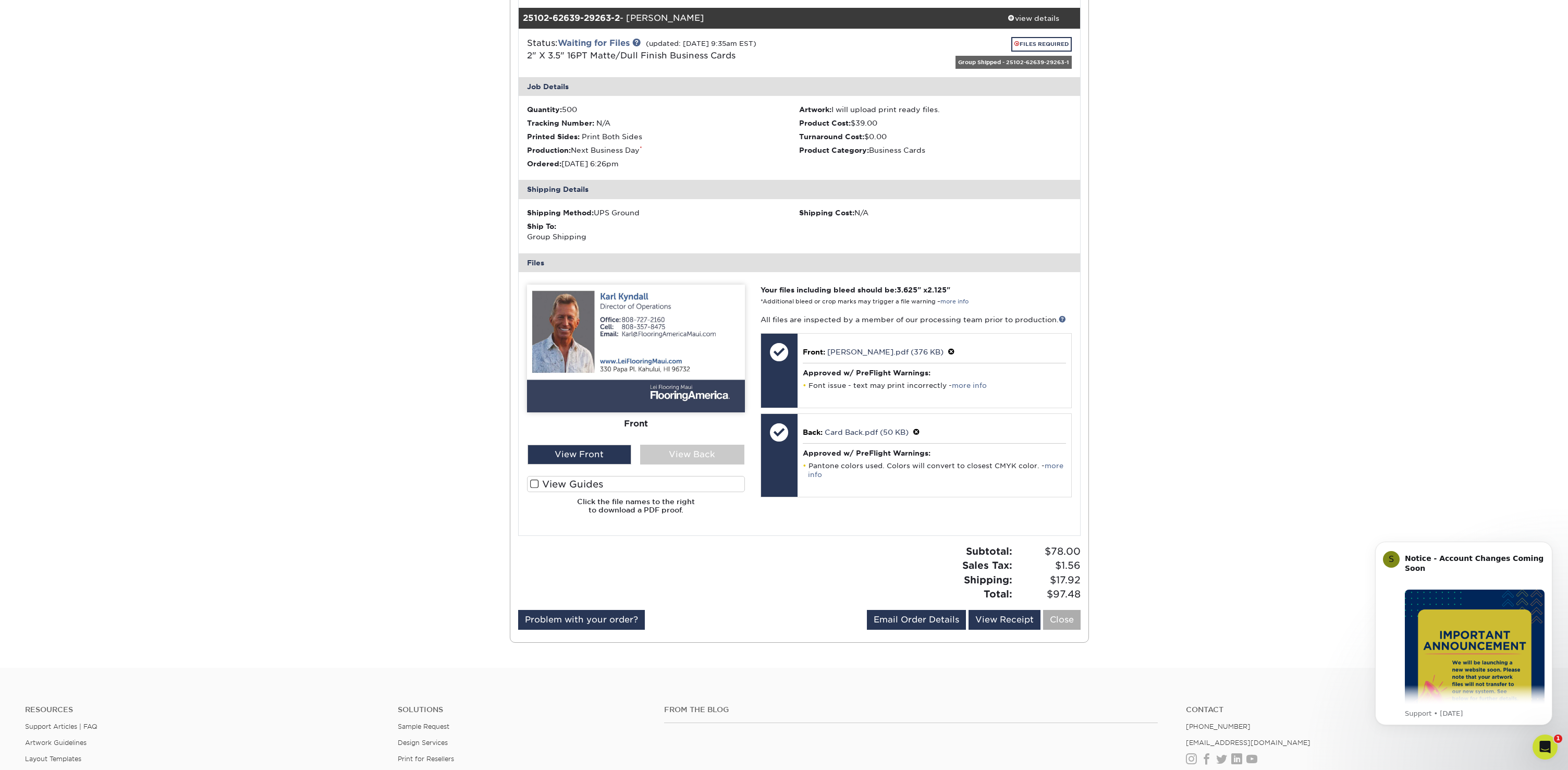
click at [1055, 615] on link "Close" at bounding box center [1061, 620] width 37 height 20
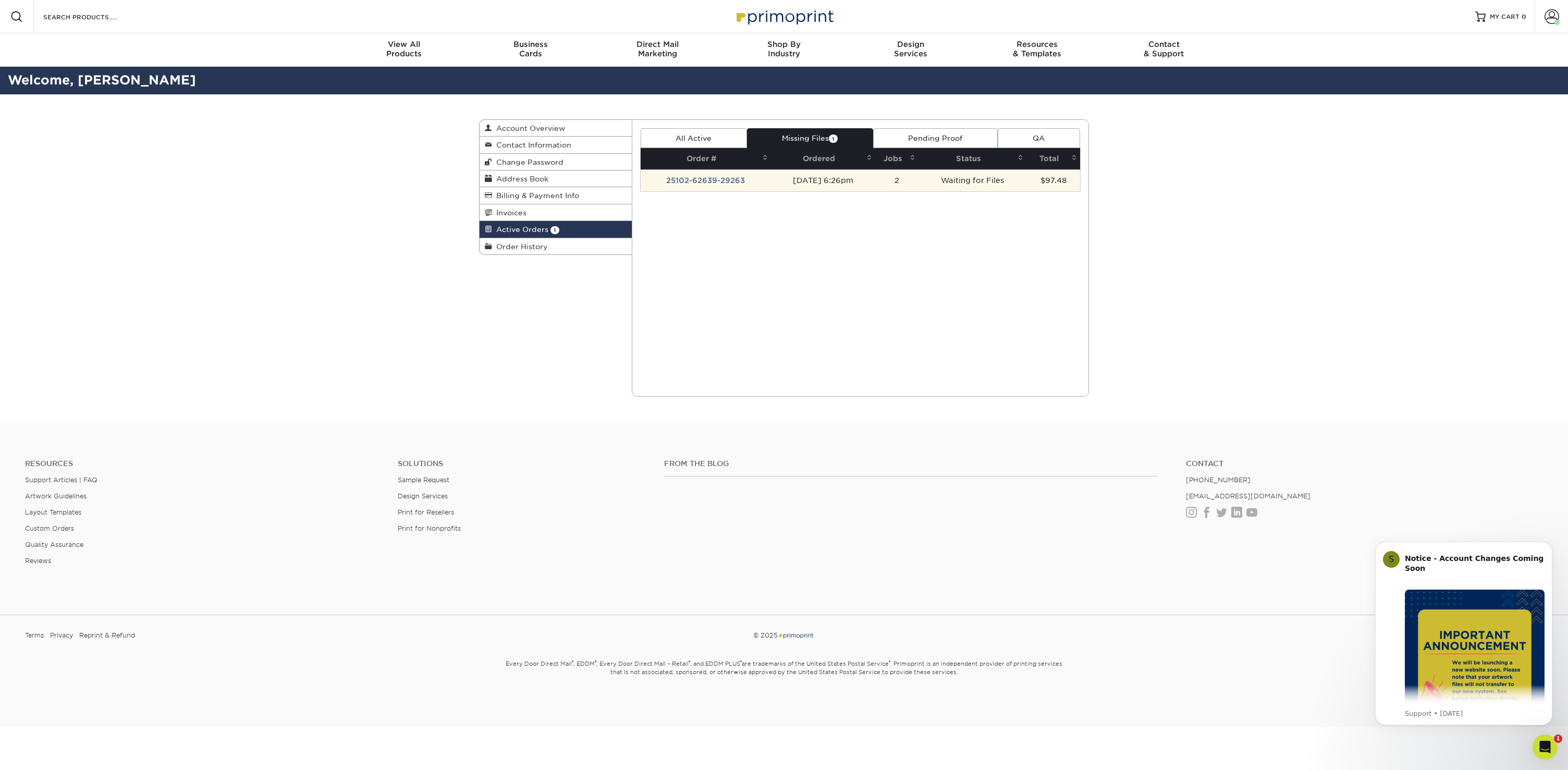
click at [996, 180] on td "Waiting for Files" at bounding box center [972, 180] width 108 height 22
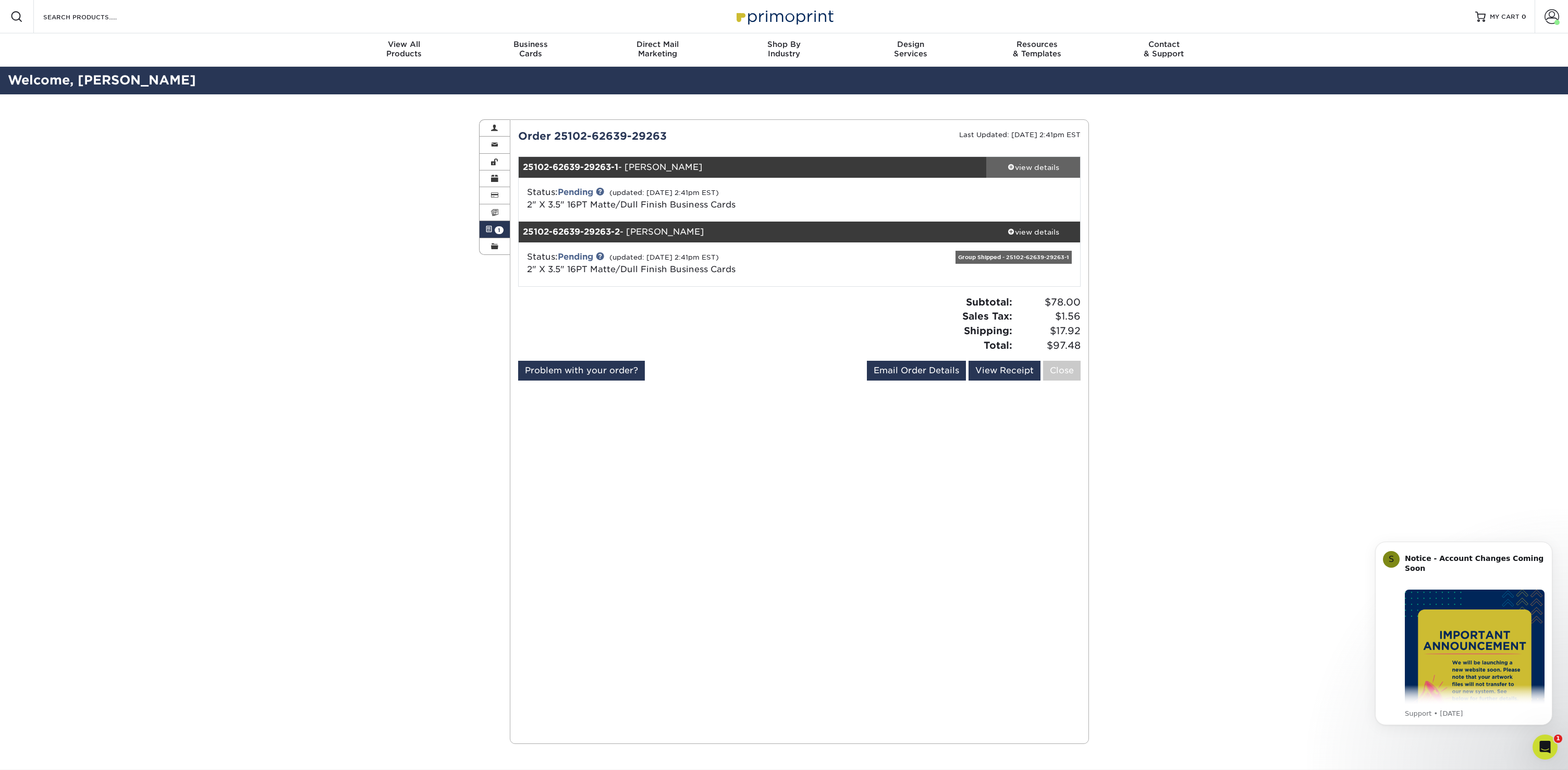
click at [1010, 170] on div "view details" at bounding box center [1032, 167] width 94 height 10
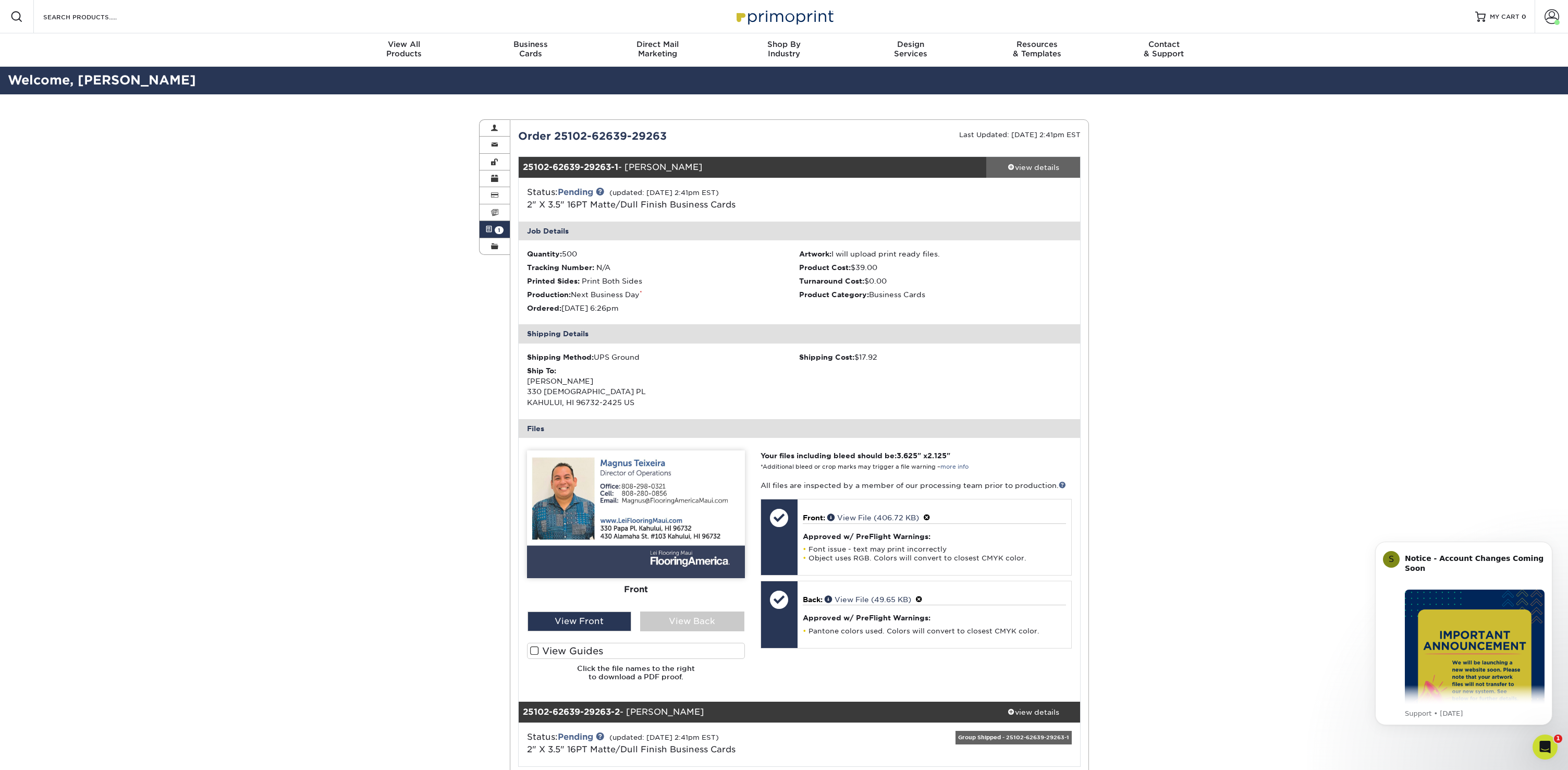
click at [1010, 170] on div "view details" at bounding box center [1032, 167] width 94 height 10
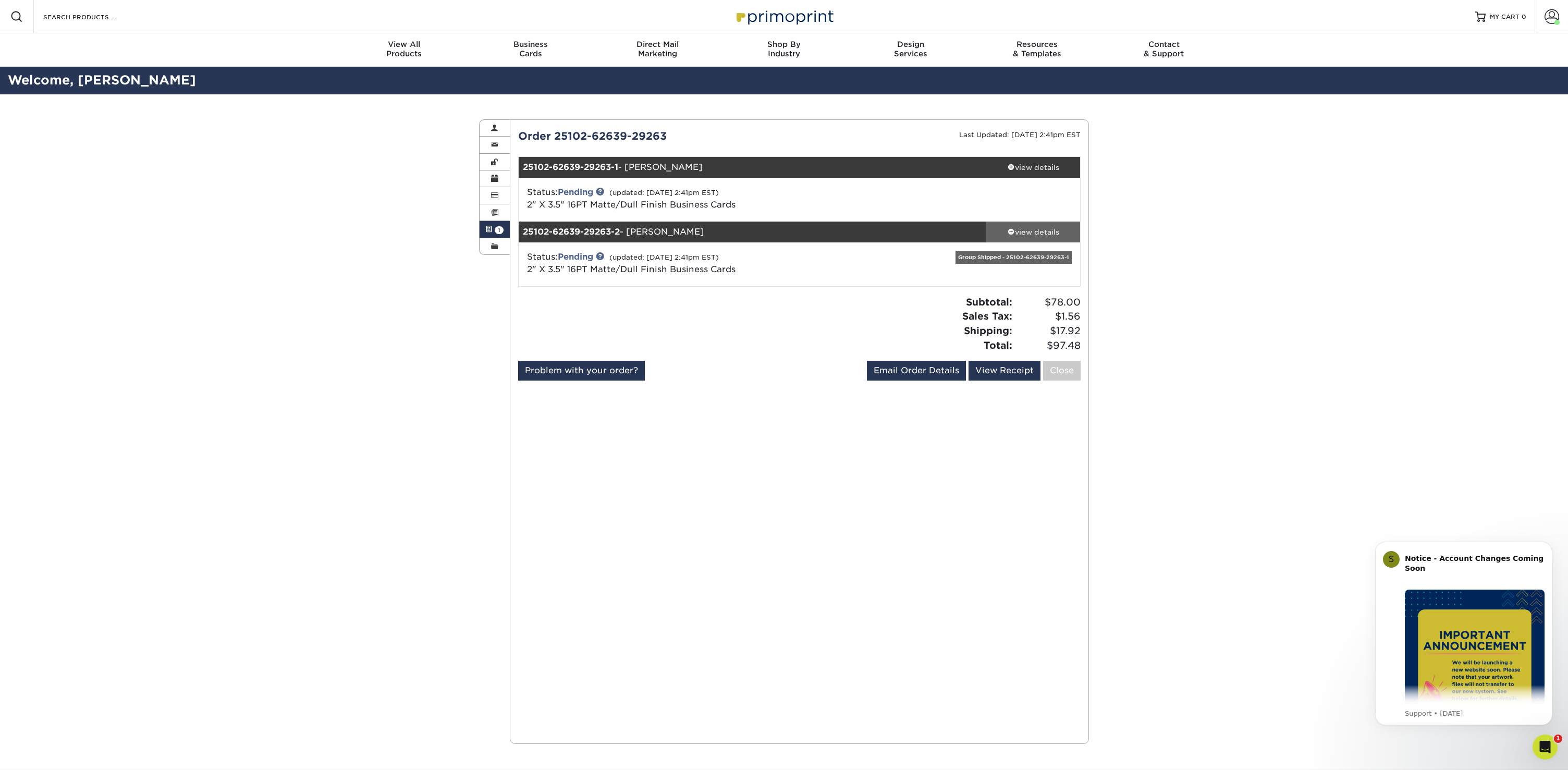
click at [1008, 228] on span at bounding box center [1011, 231] width 7 height 7
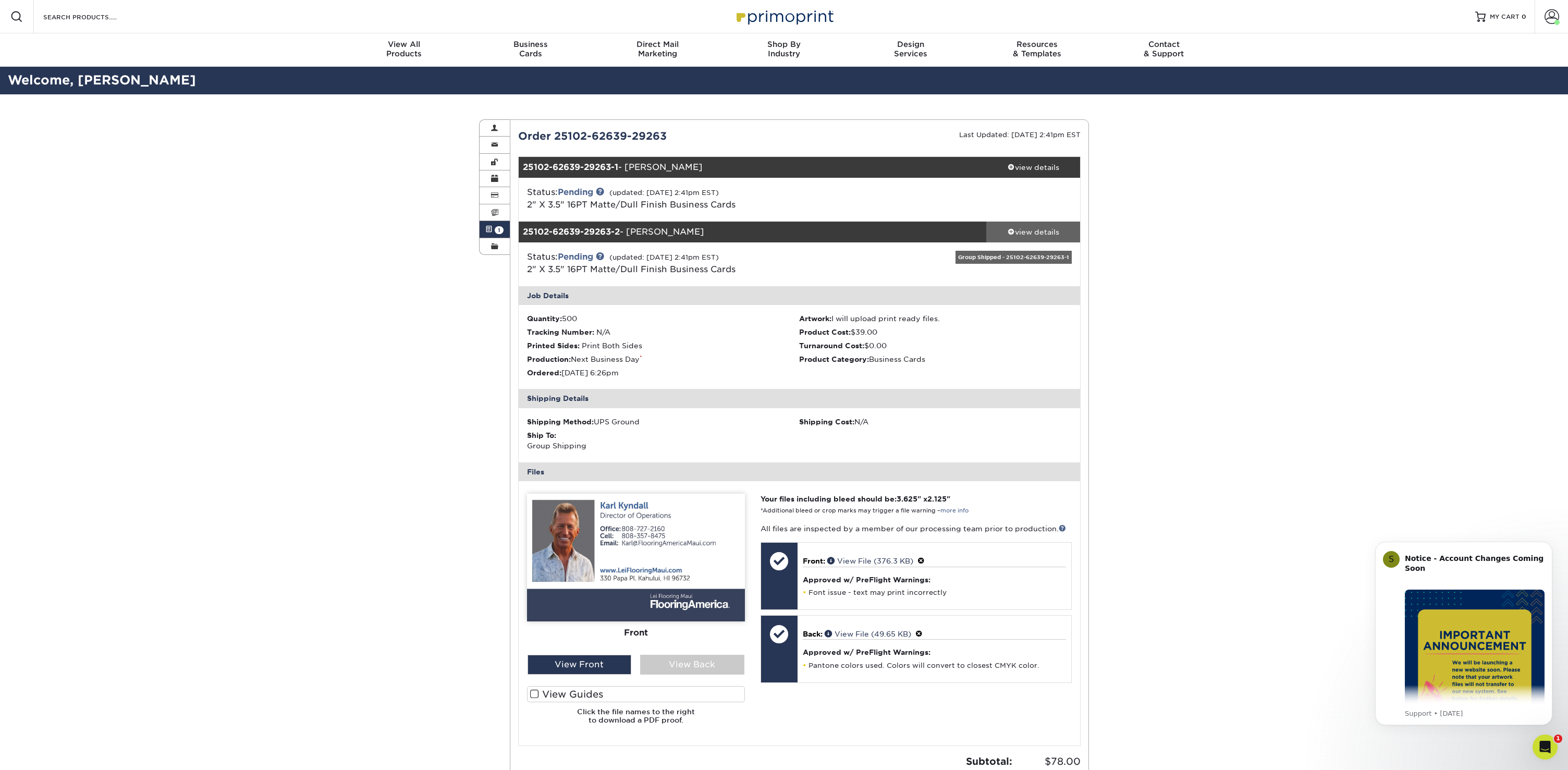
click at [1008, 228] on span at bounding box center [1011, 231] width 7 height 7
